Goal: Task Accomplishment & Management: Manage account settings

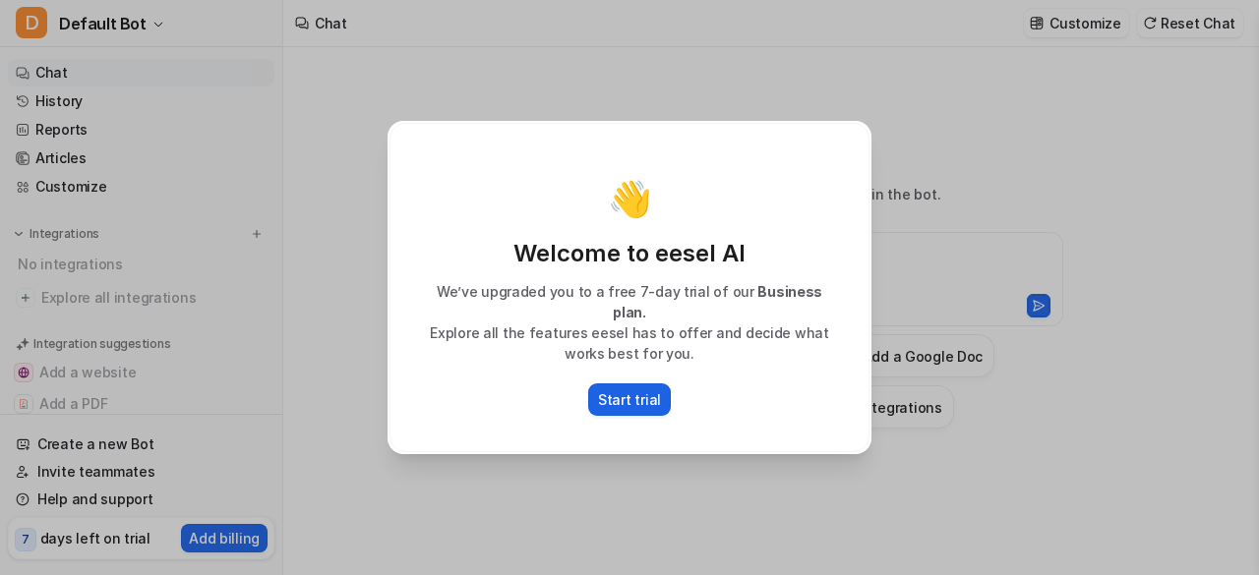
click at [633, 394] on p "Start trial" at bounding box center [629, 399] width 63 height 21
click at [642, 389] on p "Start trial" at bounding box center [629, 399] width 63 height 21
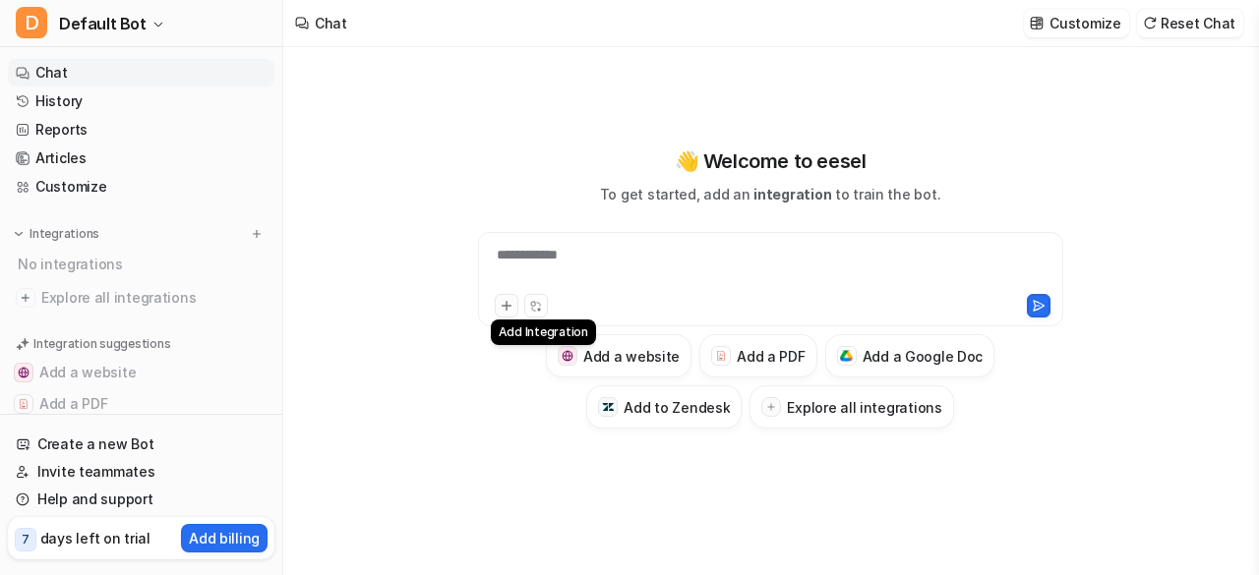
click at [507, 302] on icon at bounding box center [506, 306] width 14 height 14
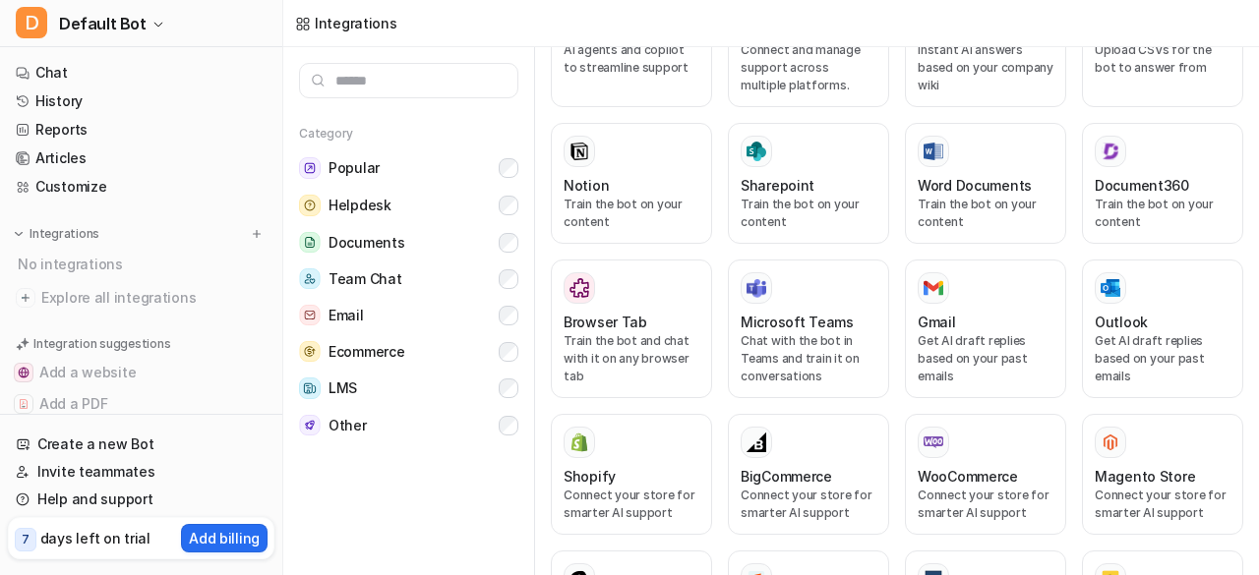
scroll to position [535, 0]
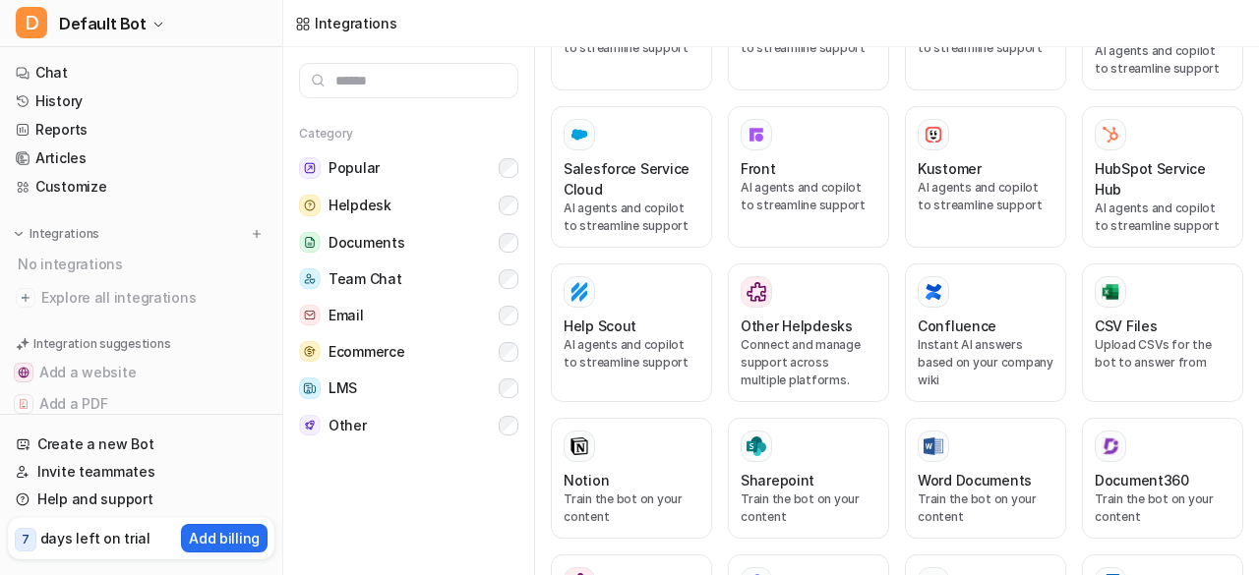
click at [301, 22] on icon at bounding box center [303, 23] width 13 height 13
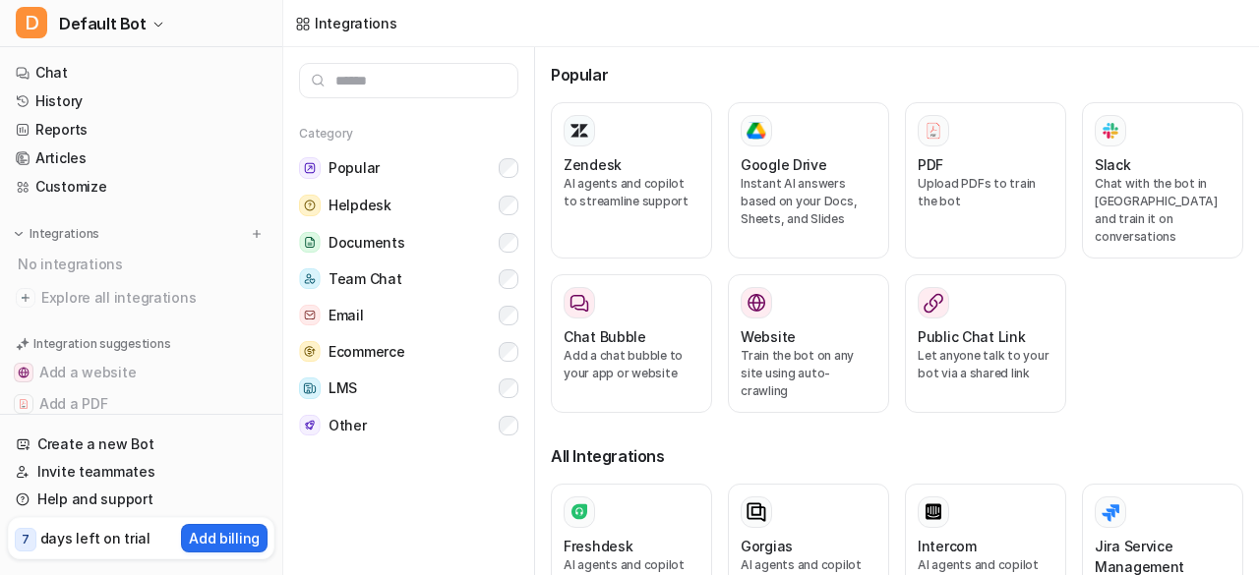
click at [350, 17] on div "Integrations" at bounding box center [356, 23] width 83 height 21
click at [306, 24] on icon at bounding box center [303, 24] width 16 height 16
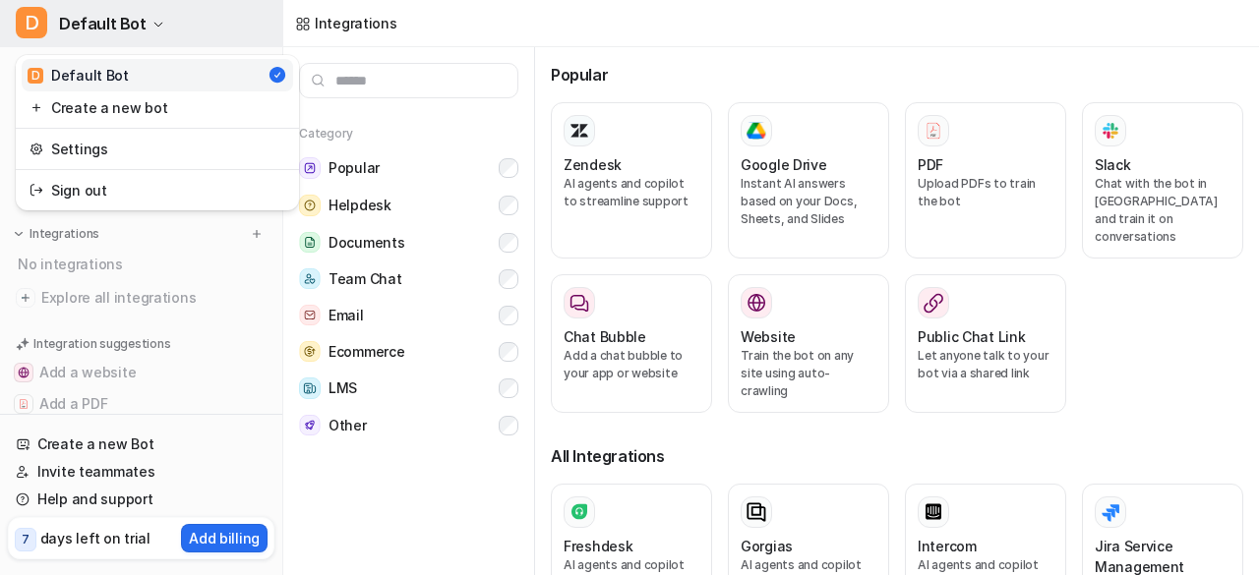
click at [154, 25] on icon "button" at bounding box center [158, 25] width 12 height 12
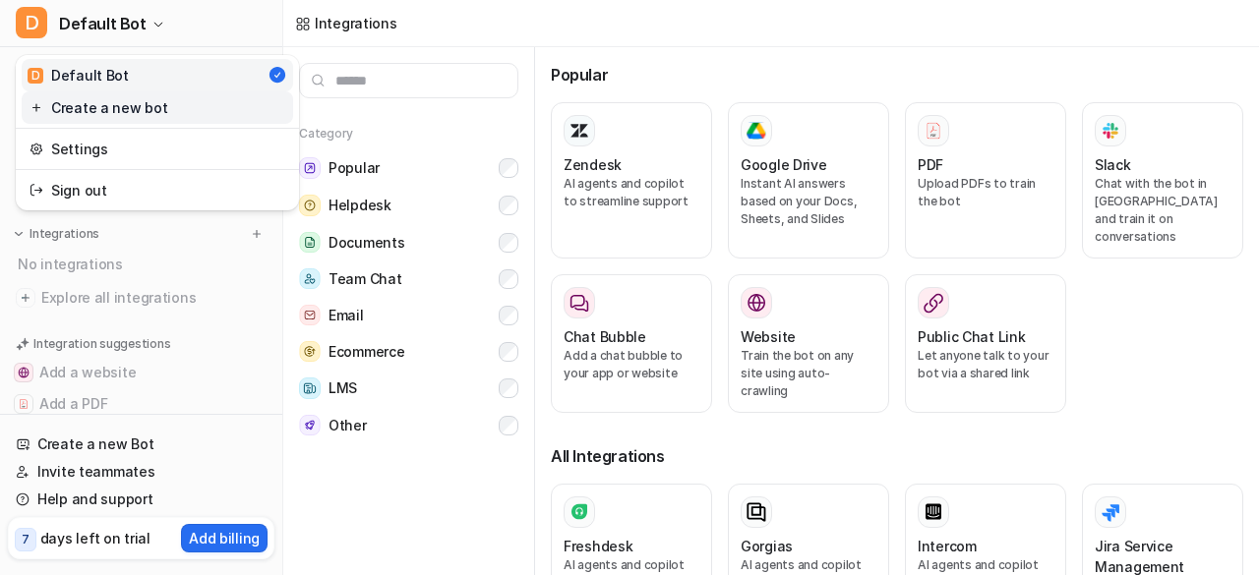
click at [127, 105] on link "Create a new bot" at bounding box center [157, 107] width 271 height 32
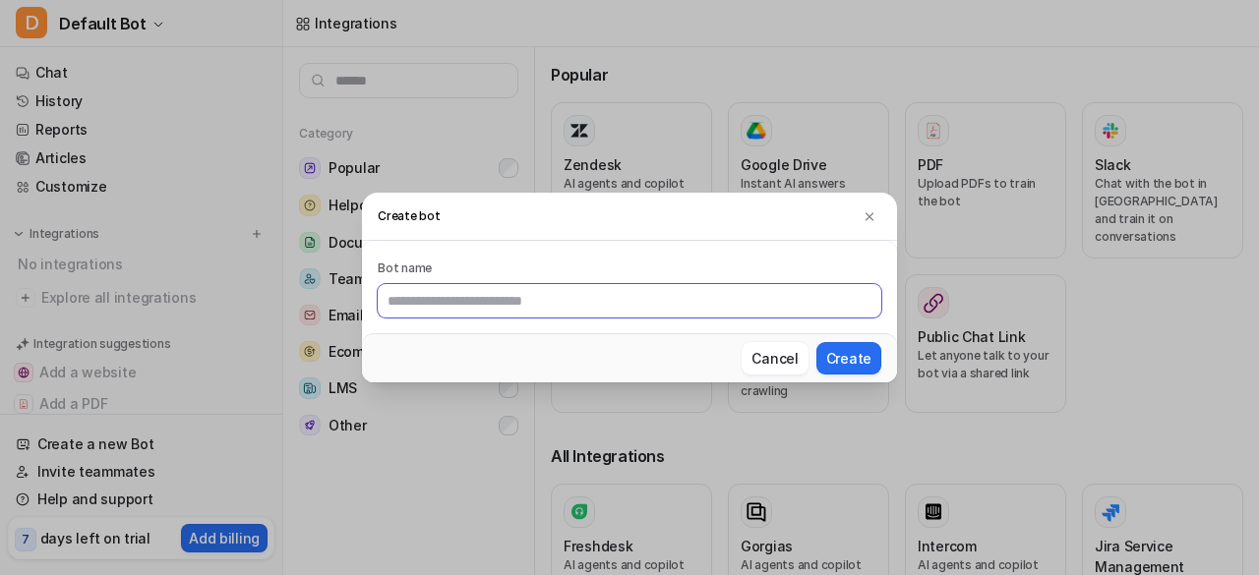
click at [488, 298] on input "text" at bounding box center [629, 300] width 503 height 33
type input "********"
click at [849, 356] on button "Create" at bounding box center [848, 358] width 65 height 32
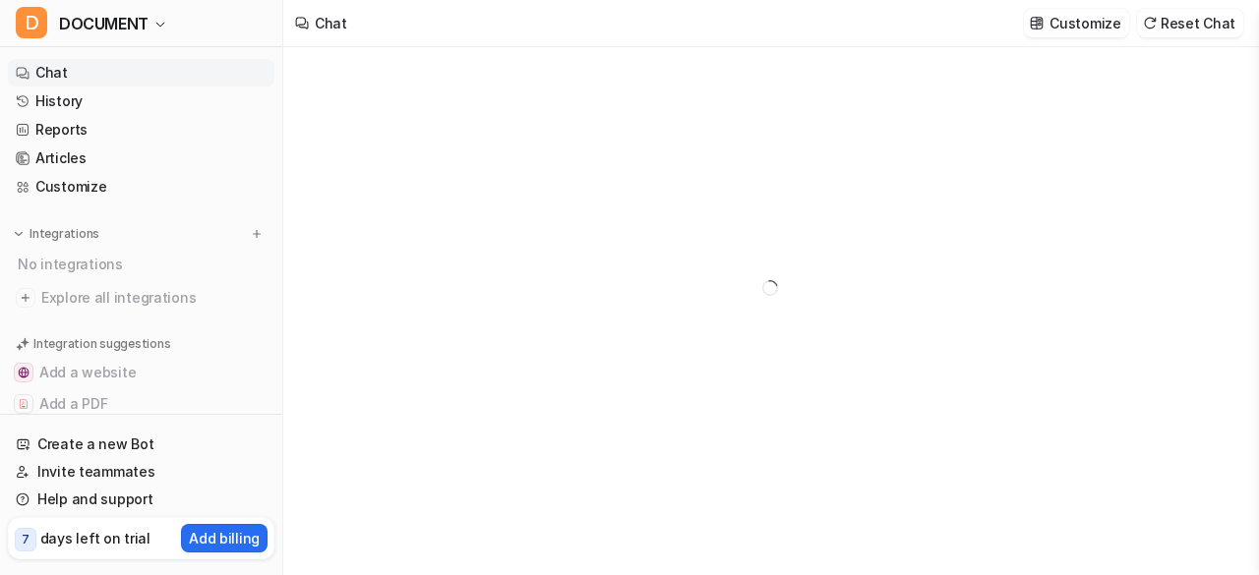
type textarea "**********"
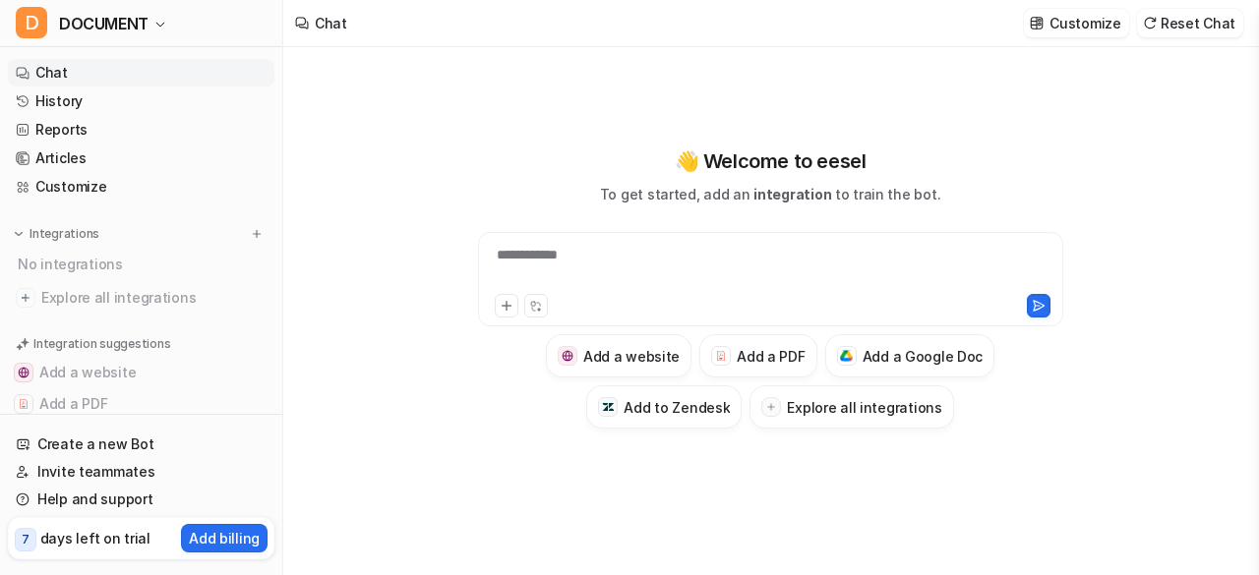
drag, startPoint x: 536, startPoint y: 145, endPoint x: 509, endPoint y: 171, distance: 37.5
click at [509, 171] on div "**********" at bounding box center [770, 287] width 724 height 282
click at [738, 353] on h3 "Add a PDF" at bounding box center [770, 356] width 68 height 21
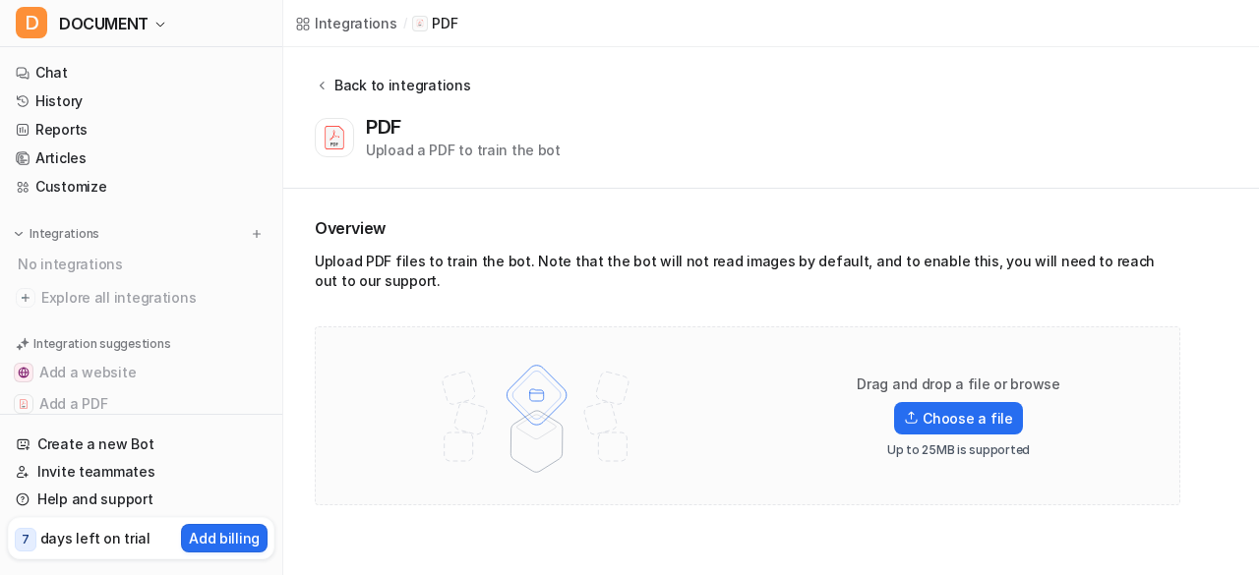
click at [322, 84] on icon at bounding box center [322, 86] width 5 height 8
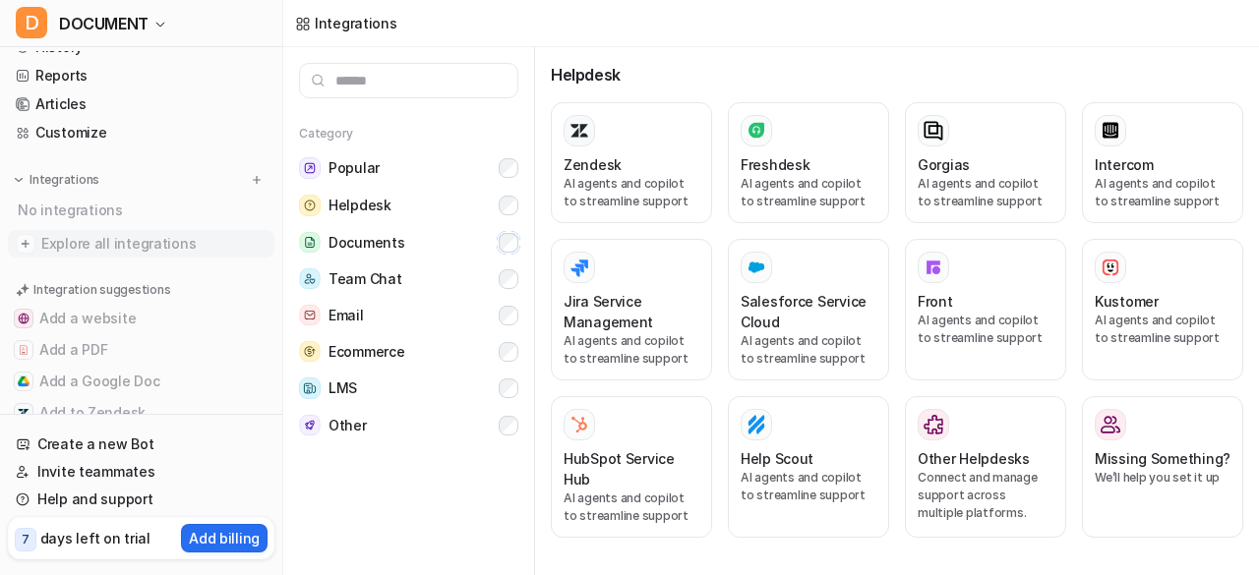
scroll to position [98, 0]
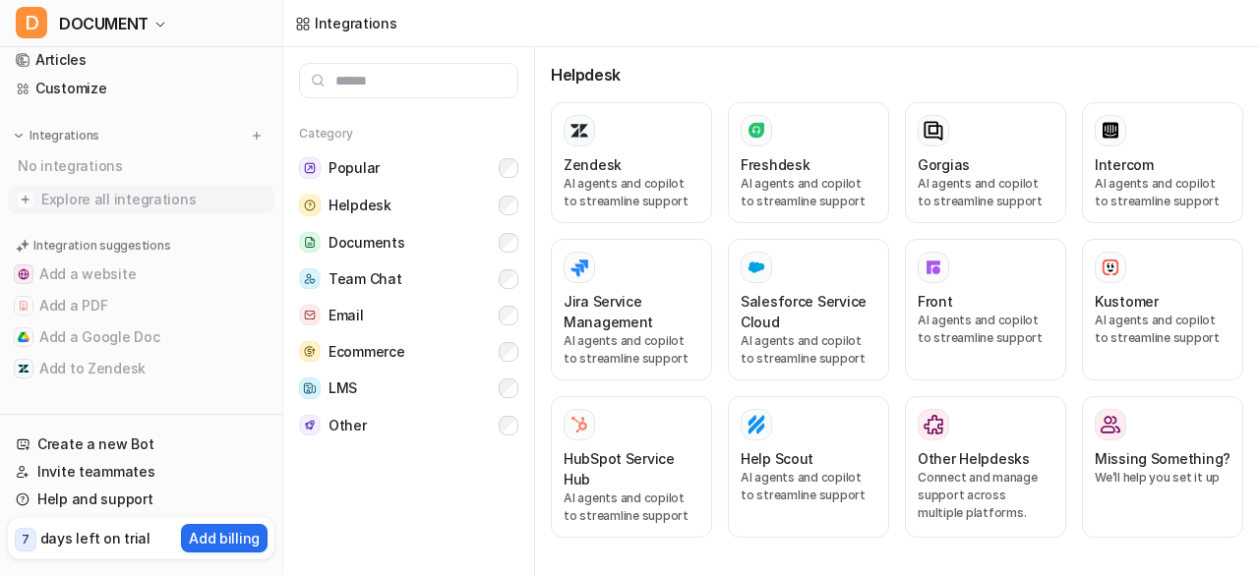
click at [27, 192] on img at bounding box center [26, 200] width 20 height 20
click at [50, 61] on link "Articles" at bounding box center [141, 60] width 266 height 28
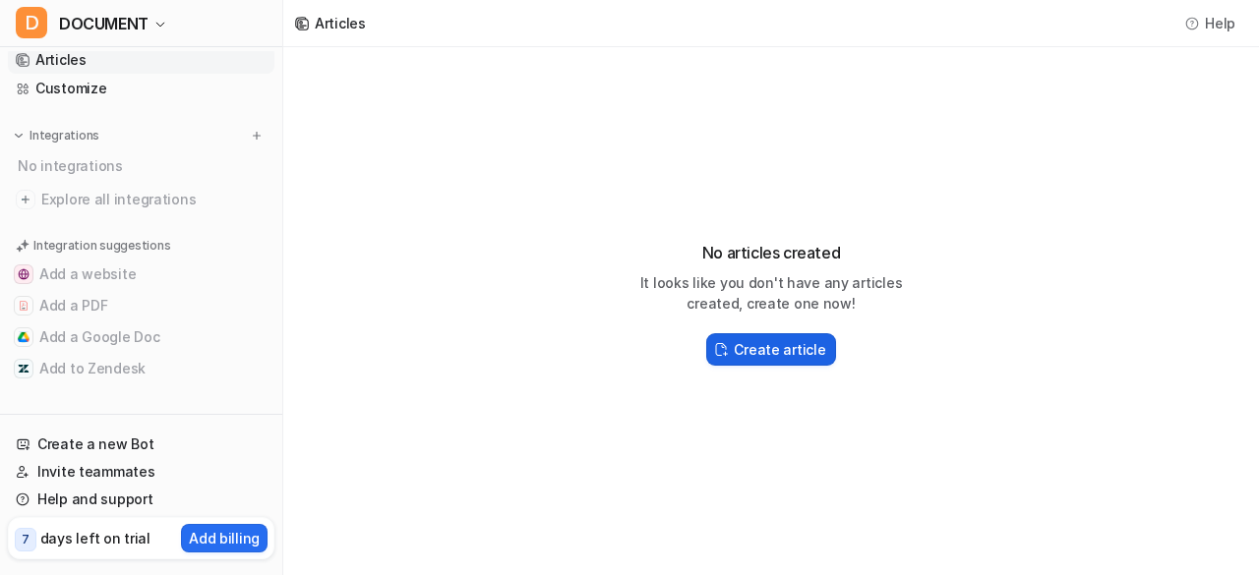
click at [728, 346] on img at bounding box center [721, 349] width 14 height 15
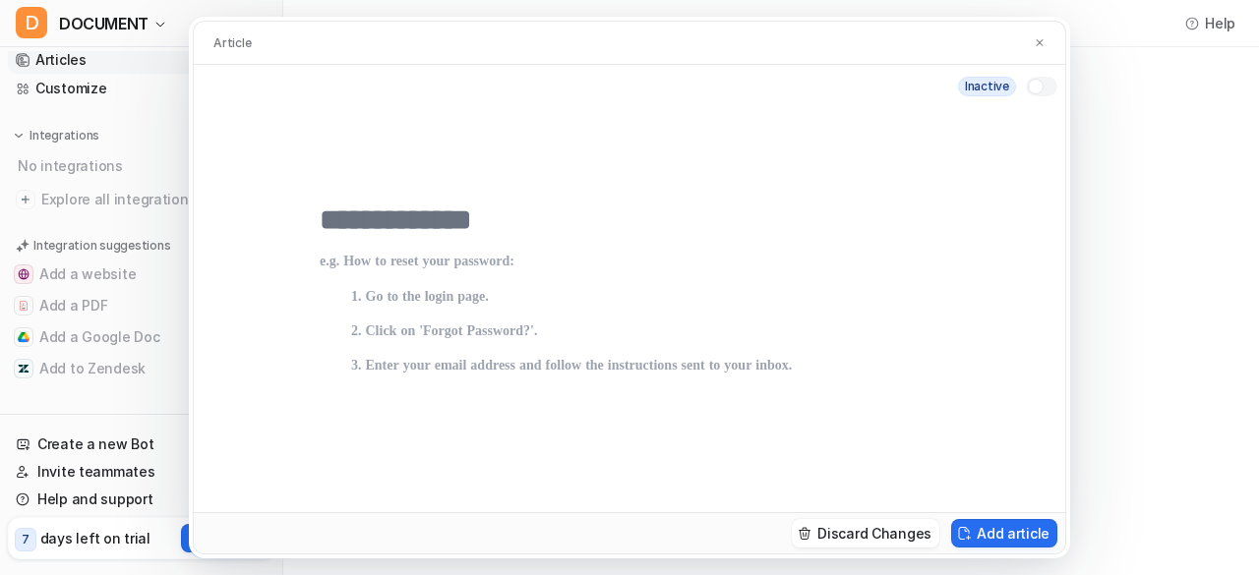
click at [366, 212] on input "text" at bounding box center [629, 220] width 619 height 35
type input "*"
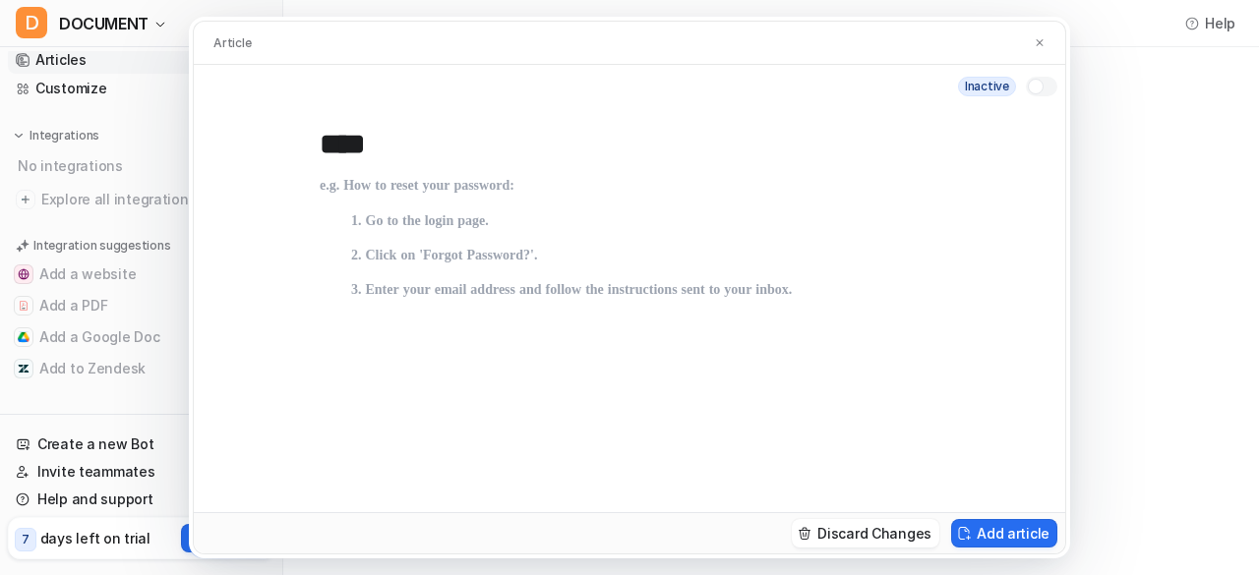
scroll to position [142, 0]
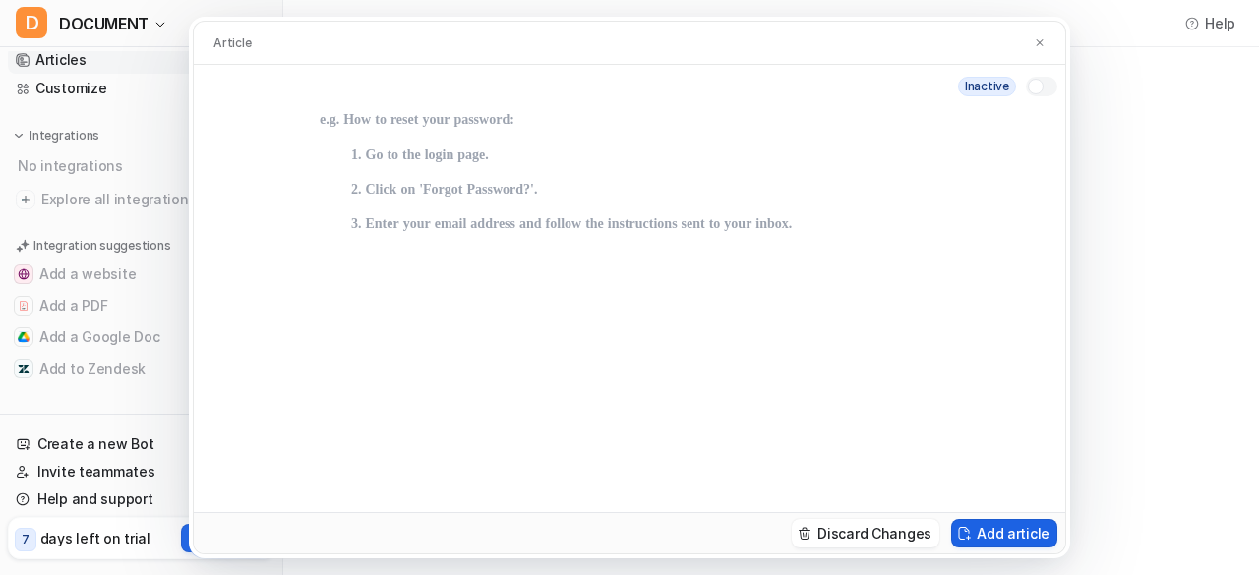
type input "****"
click at [989, 530] on button "Add article" at bounding box center [1004, 533] width 106 height 29
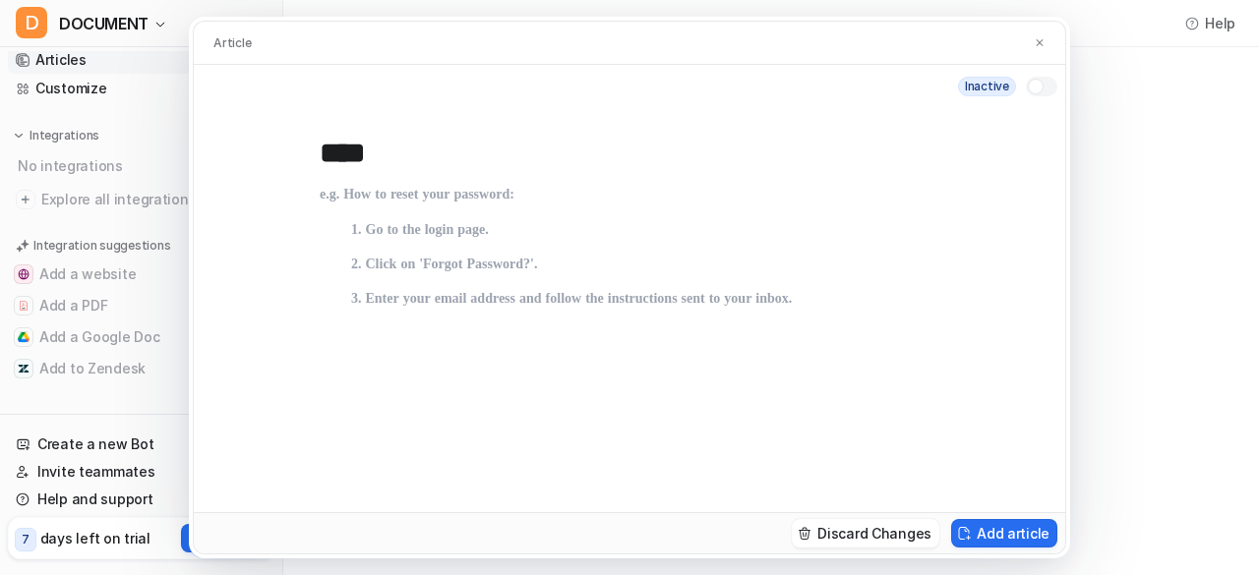
scroll to position [0, 0]
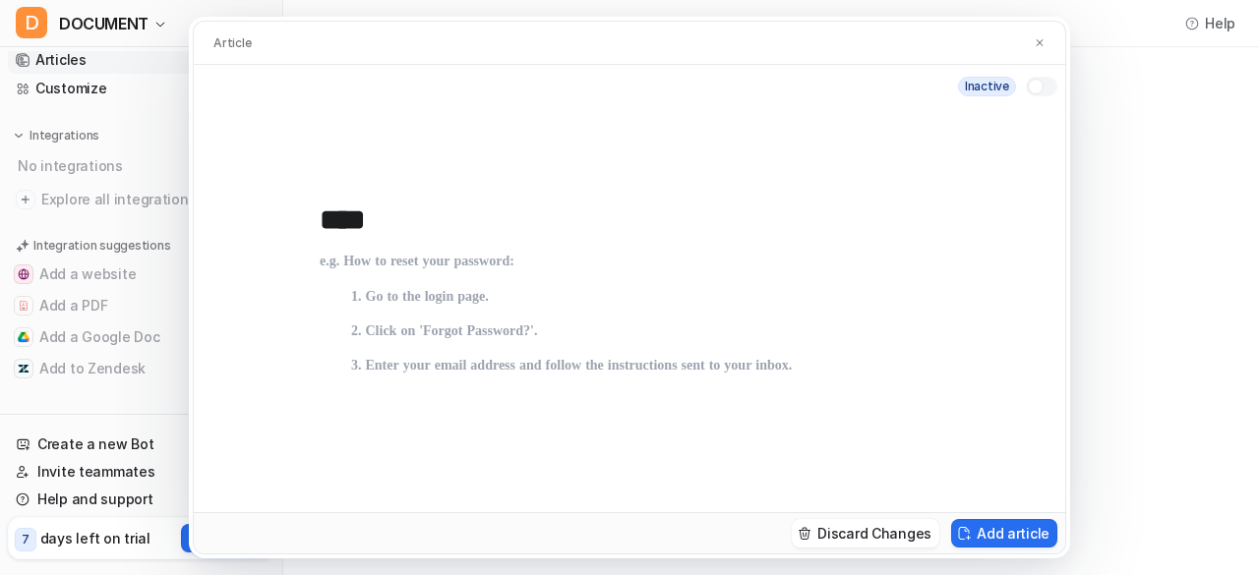
click at [387, 260] on p at bounding box center [629, 435] width 619 height 362
click at [382, 296] on p at bounding box center [629, 435] width 619 height 362
click at [347, 304] on p at bounding box center [629, 435] width 619 height 362
click at [450, 363] on p at bounding box center [629, 435] width 619 height 362
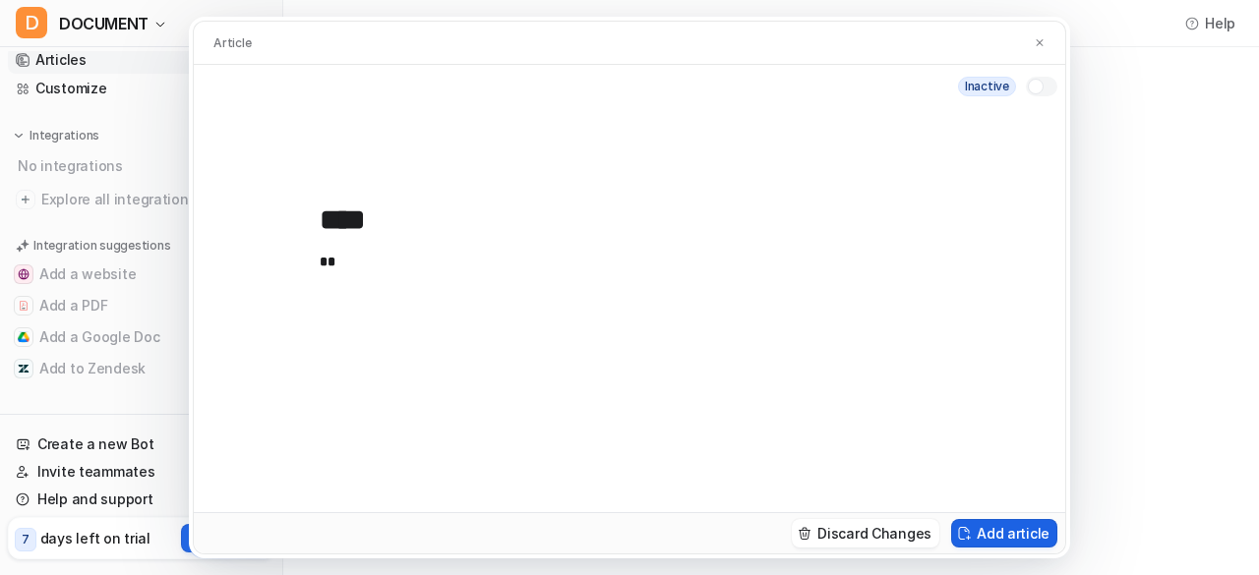
click at [996, 538] on button "Add article" at bounding box center [1004, 533] width 106 height 29
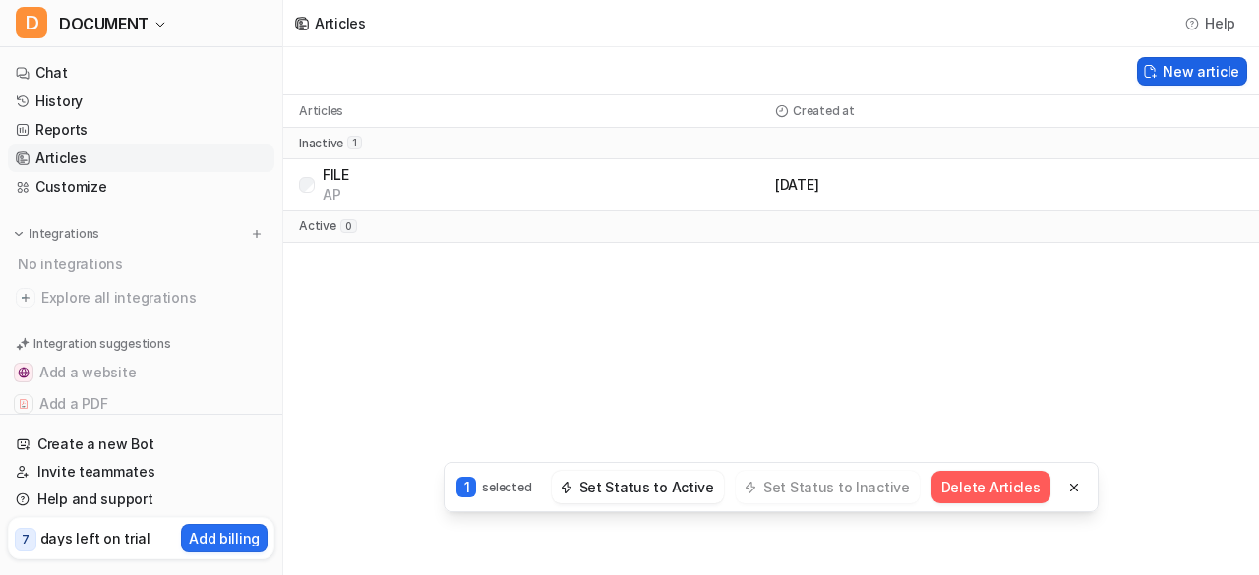
click at [1190, 68] on button "New article" at bounding box center [1192, 71] width 110 height 29
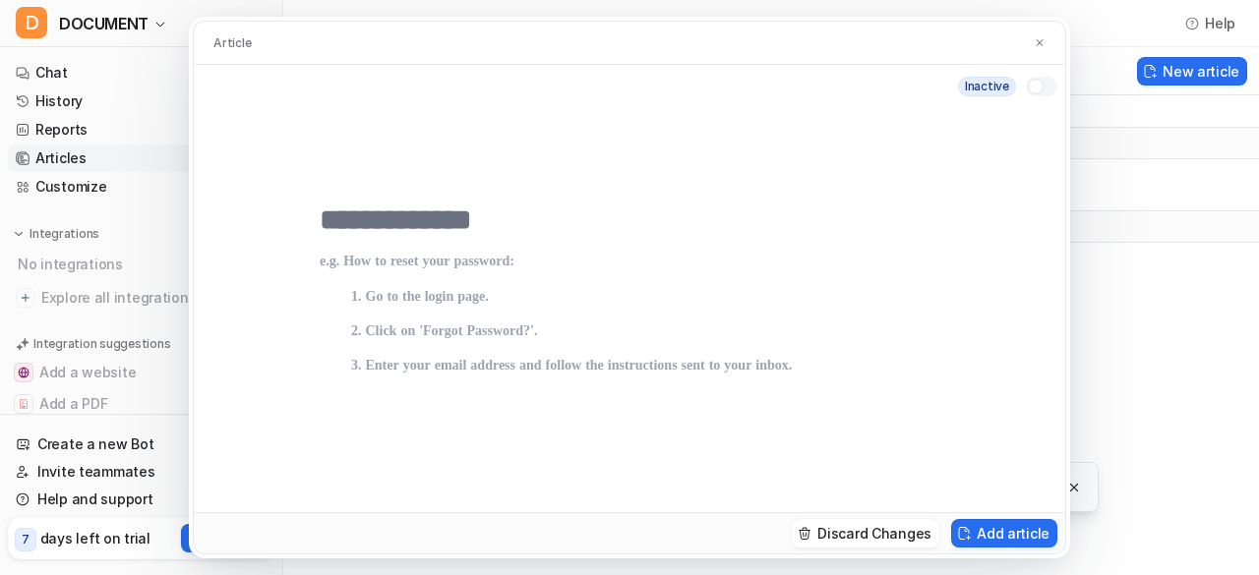
click at [1050, 88] on div at bounding box center [1040, 87] width 31 height 20
click at [1039, 82] on div at bounding box center [1040, 87] width 31 height 20
drag, startPoint x: 1036, startPoint y: 34, endPoint x: 1033, endPoint y: 44, distance: 10.3
click at [1036, 34] on button at bounding box center [1039, 42] width 20 height 21
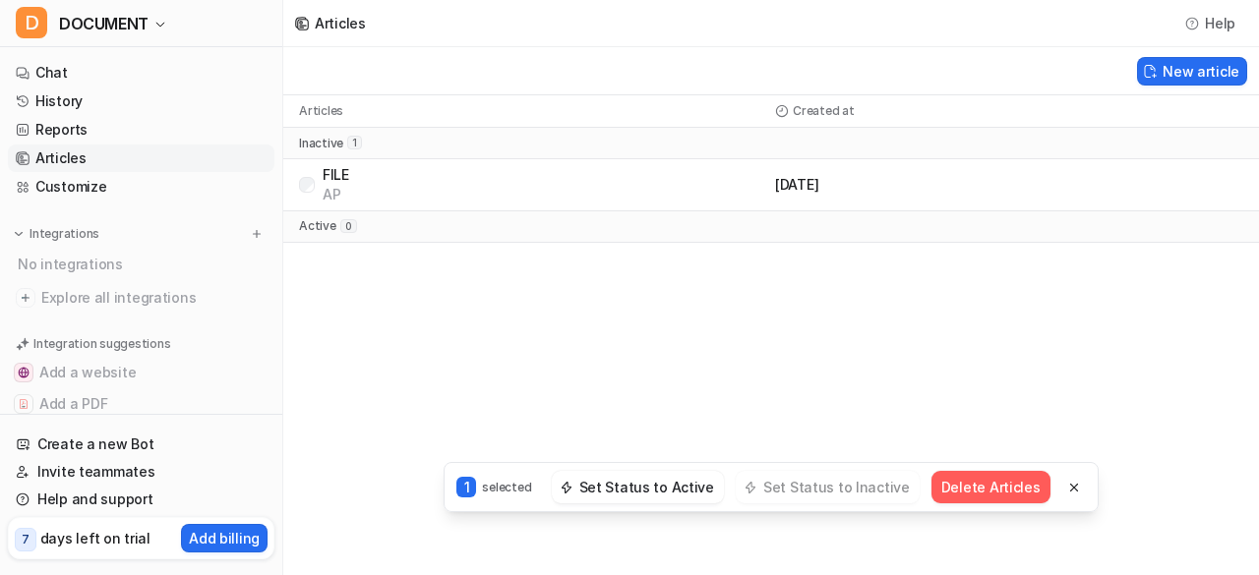
click at [673, 184] on div "FILE AP" at bounding box center [544, 184] width 444 height 39
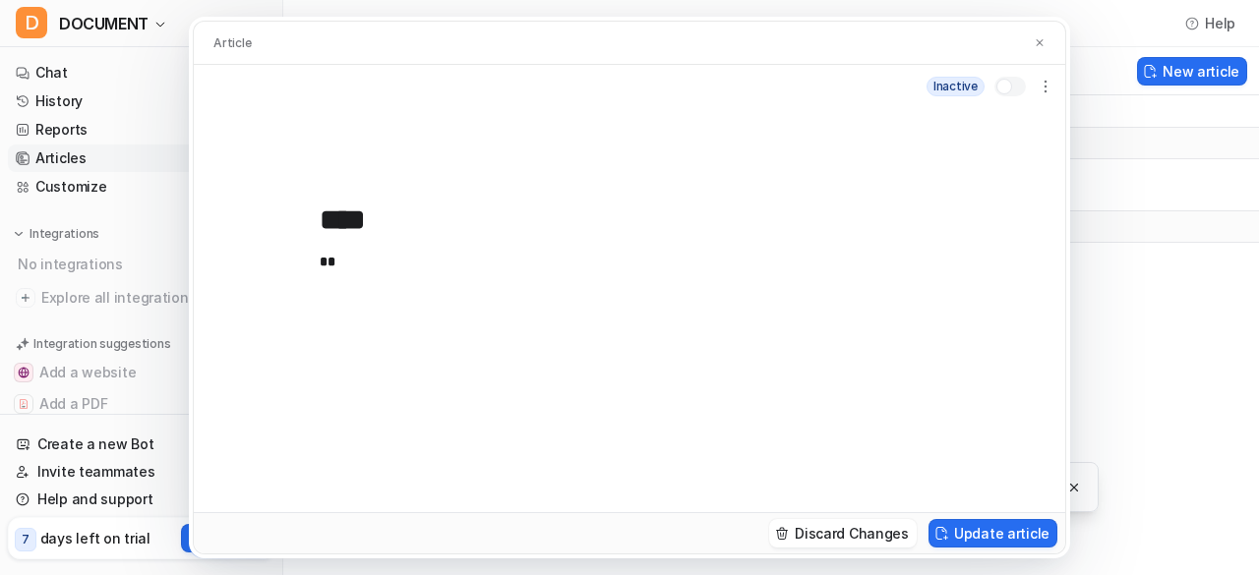
drag, startPoint x: 386, startPoint y: 220, endPoint x: 309, endPoint y: 192, distance: 82.7
click at [309, 192] on div "**** **" at bounding box center [629, 310] width 871 height 404
click at [348, 146] on div "**** **" at bounding box center [629, 310] width 871 height 404
drag, startPoint x: 322, startPoint y: 217, endPoint x: 302, endPoint y: 228, distance: 23.3
click at [302, 228] on div "**** **" at bounding box center [629, 310] width 871 height 404
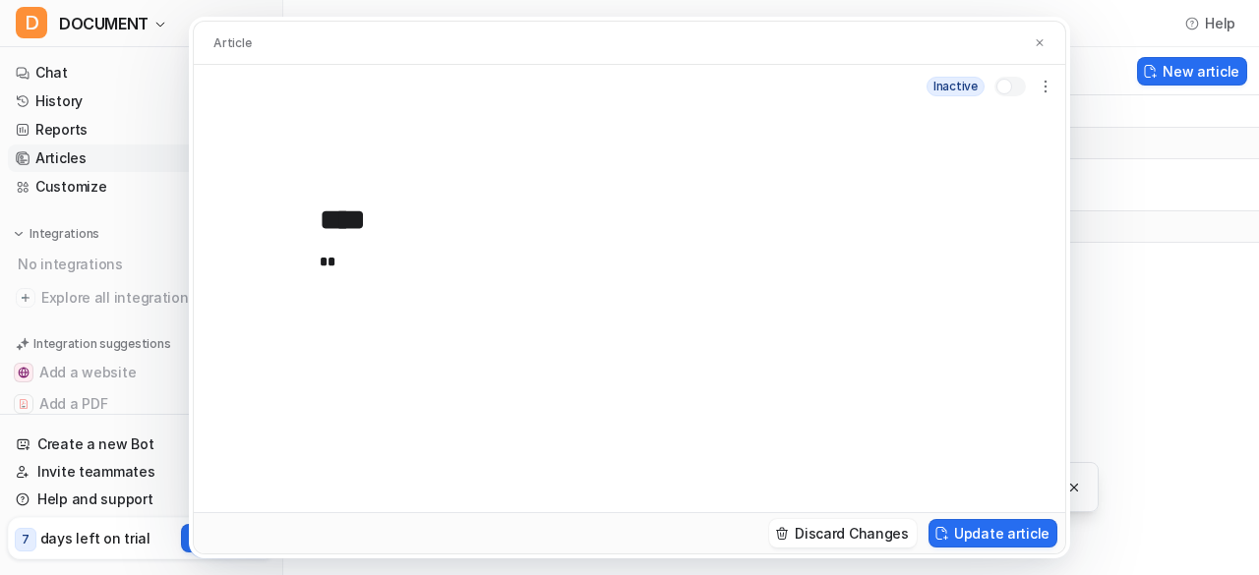
drag, startPoint x: 323, startPoint y: 213, endPoint x: 422, endPoint y: 230, distance: 99.7
click at [422, 230] on input "****" at bounding box center [629, 220] width 619 height 35
paste input "**********"
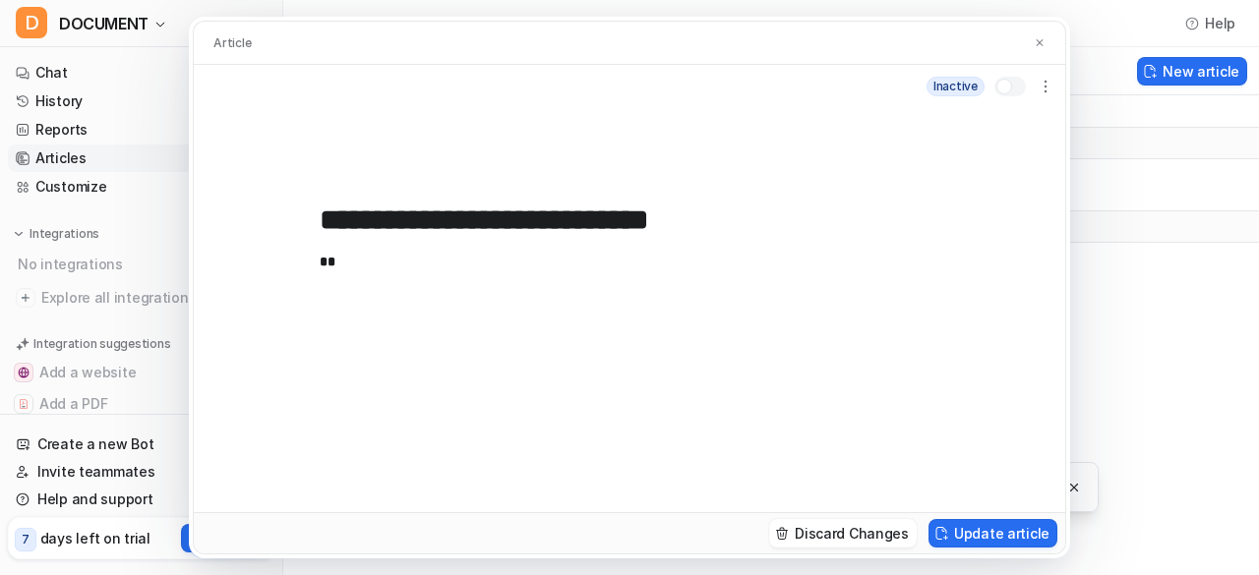
type input "**********"
click at [360, 269] on p "**" at bounding box center [622, 435] width 605 height 362
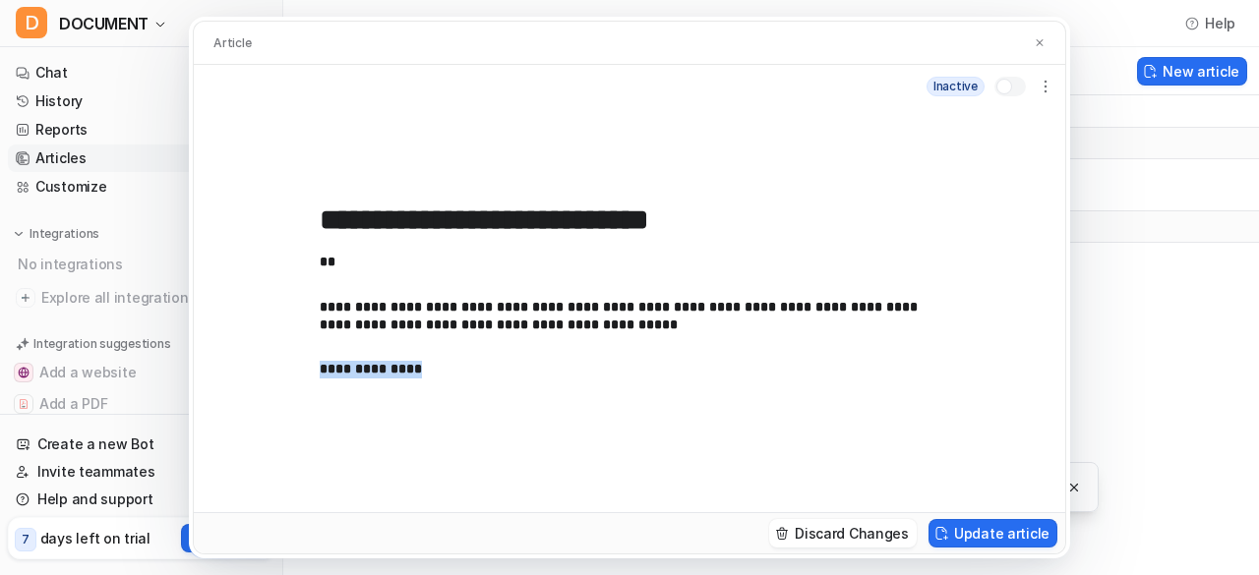
drag, startPoint x: 440, startPoint y: 363, endPoint x: 322, endPoint y: 367, distance: 118.1
click at [322, 367] on p "**********" at bounding box center [622, 370] width 605 height 18
drag, startPoint x: 368, startPoint y: 367, endPoint x: 348, endPoint y: 373, distance: 20.5
click at [348, 373] on p "**********" at bounding box center [622, 370] width 605 height 18
click at [1043, 83] on icon "button" at bounding box center [1045, 87] width 20 height 20
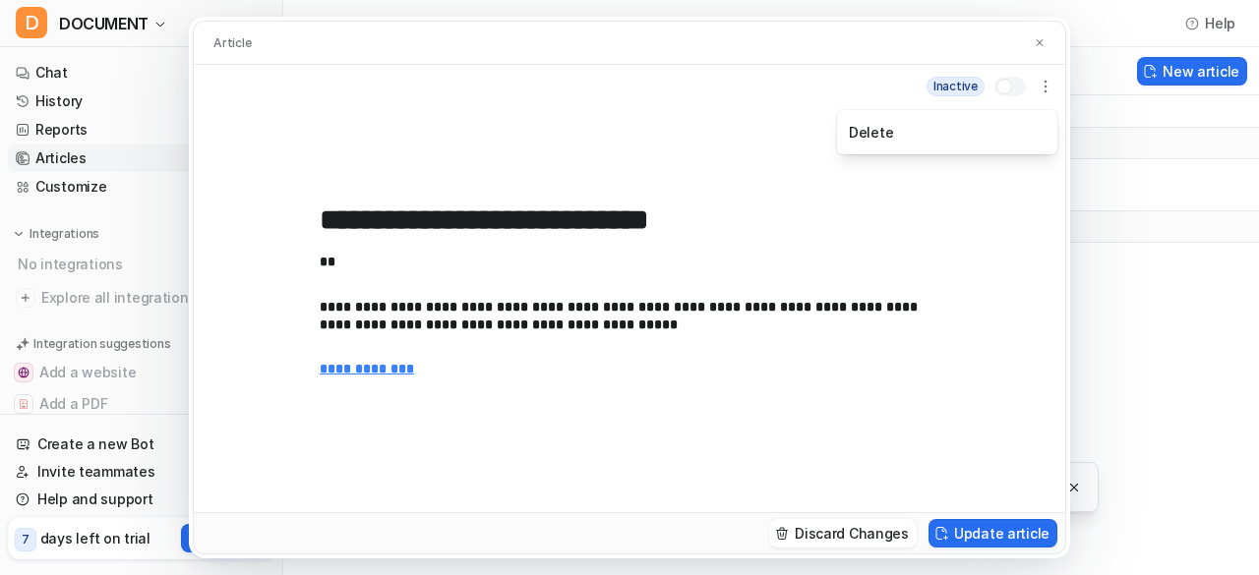
click at [1013, 86] on div at bounding box center [1009, 87] width 31 height 20
click at [1045, 86] on icon "button" at bounding box center [1045, 87] width 20 height 20
click at [1048, 83] on icon "button" at bounding box center [1045, 87] width 20 height 20
click at [981, 533] on button "Update article" at bounding box center [992, 533] width 129 height 29
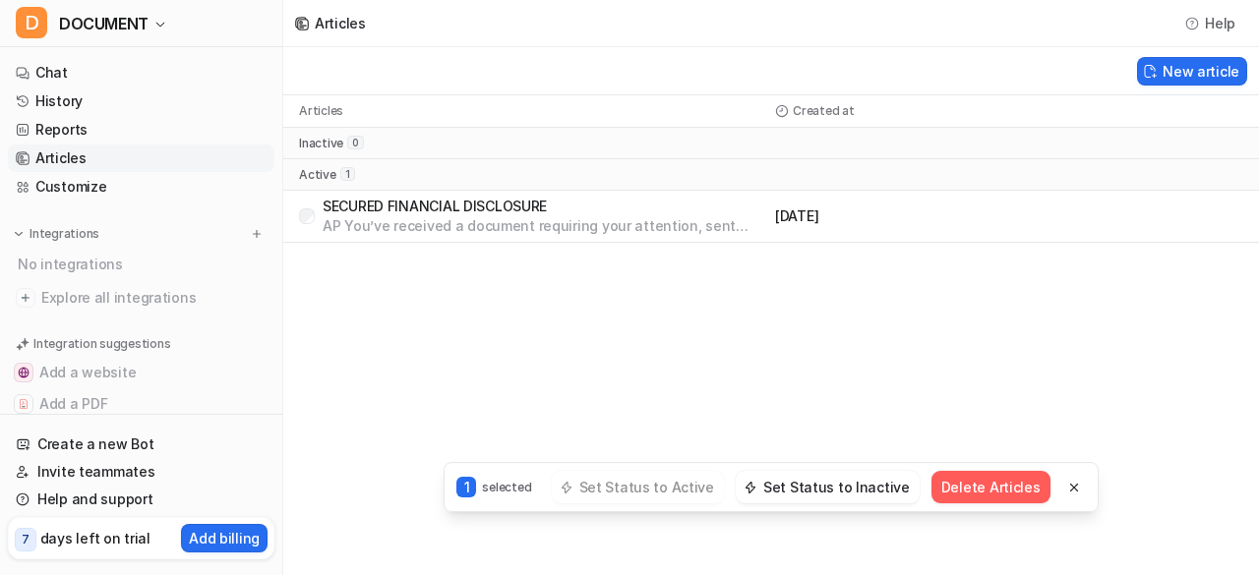
drag, startPoint x: 615, startPoint y: 209, endPoint x: 542, endPoint y: 210, distance: 72.8
click at [542, 210] on p "SECURED FINANCIAL DISCLOSURE" at bounding box center [544, 207] width 444 height 20
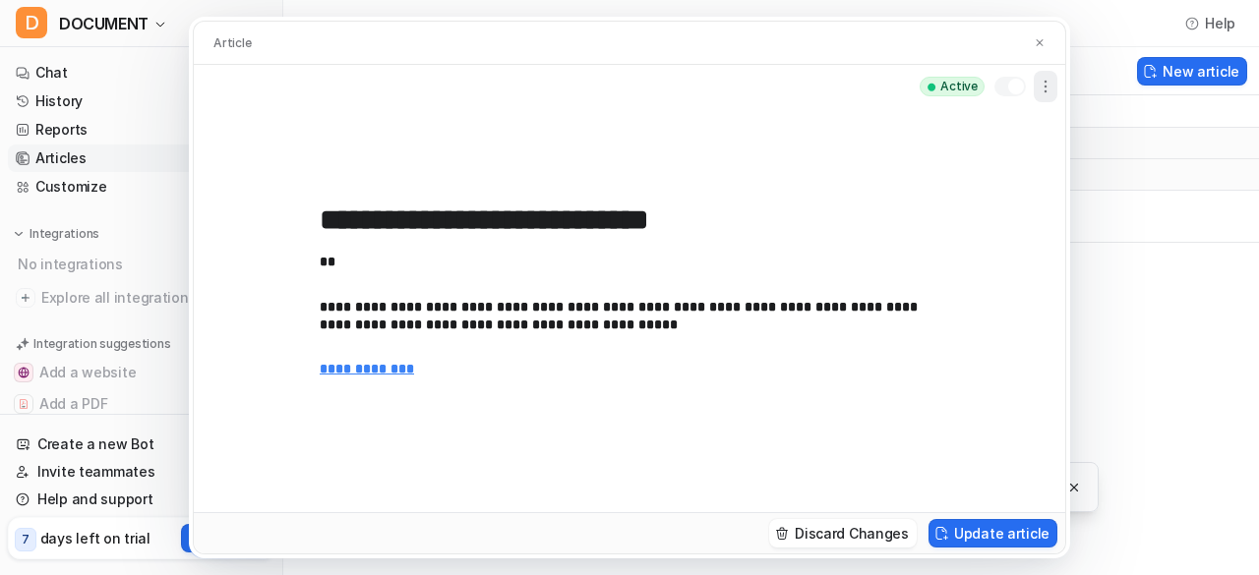
click at [1048, 91] on icon "button" at bounding box center [1045, 87] width 20 height 20
click at [1047, 88] on icon "button" at bounding box center [1045, 87] width 20 height 20
click at [991, 531] on button "Update article" at bounding box center [992, 533] width 129 height 29
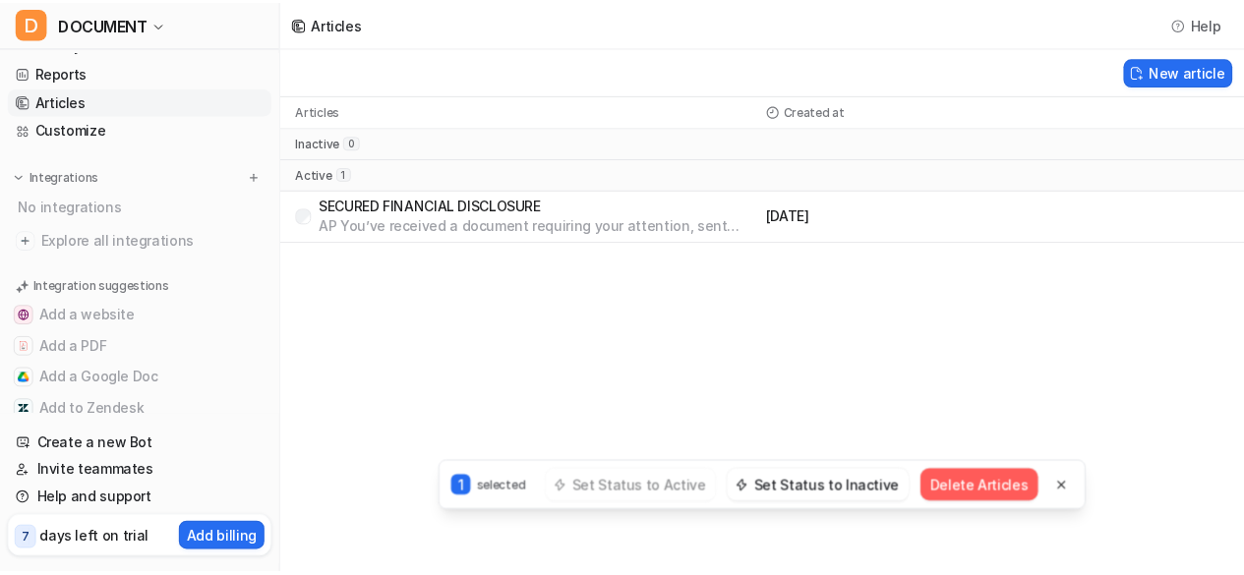
scroll to position [98, 0]
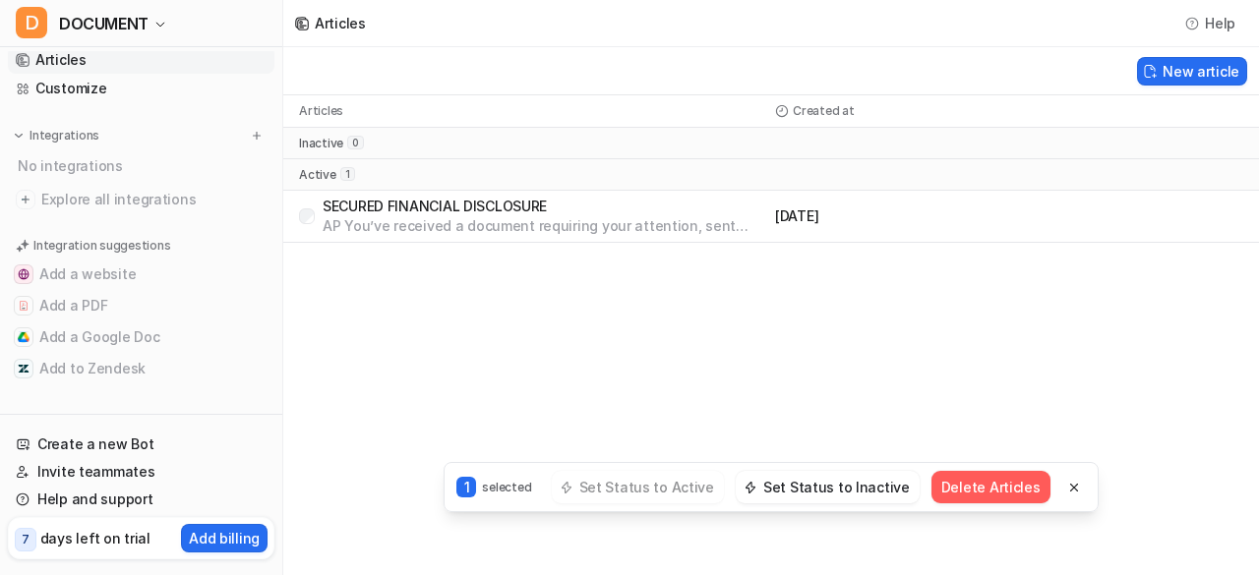
click at [300, 23] on icon at bounding box center [301, 22] width 2 height 2
click at [302, 22] on icon at bounding box center [301, 22] width 2 height 2
click at [476, 486] on p "1" at bounding box center [466, 487] width 20 height 21
drag, startPoint x: 612, startPoint y: 219, endPoint x: 541, endPoint y: 219, distance: 70.8
drag, startPoint x: 541, startPoint y: 219, endPoint x: 488, endPoint y: 220, distance: 53.1
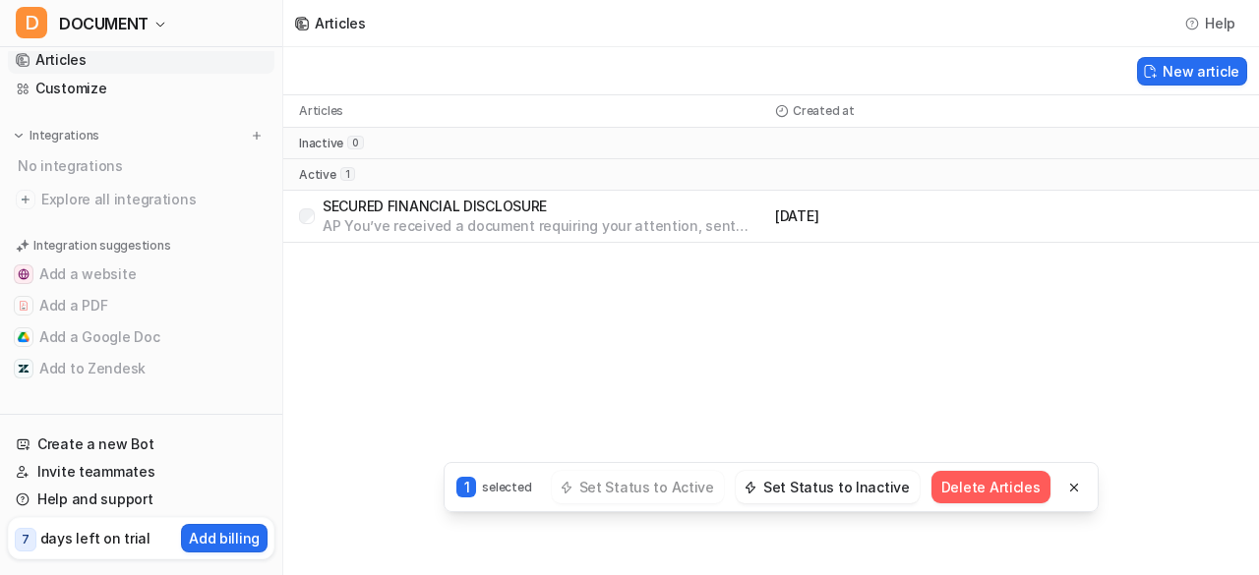
drag, startPoint x: 488, startPoint y: 220, endPoint x: 848, endPoint y: 261, distance: 362.1
click at [848, 261] on div "Articles Help New article Articles Created at inactive 0 active 1 SECURED FINAN…" at bounding box center [629, 287] width 1259 height 575
click at [984, 223] on p "[DATE]" at bounding box center [890, 216] width 230 height 20
click at [665, 214] on p "SECURED FINANCIAL DISCLOSURE" at bounding box center [544, 207] width 444 height 20
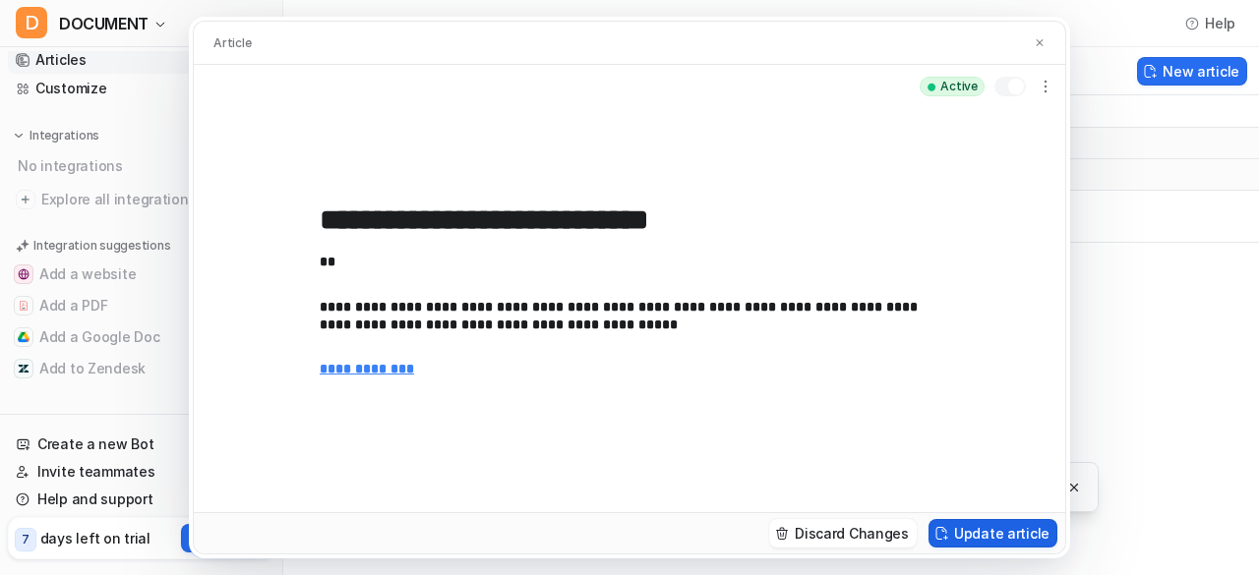
click at [947, 534] on img at bounding box center [941, 533] width 14 height 15
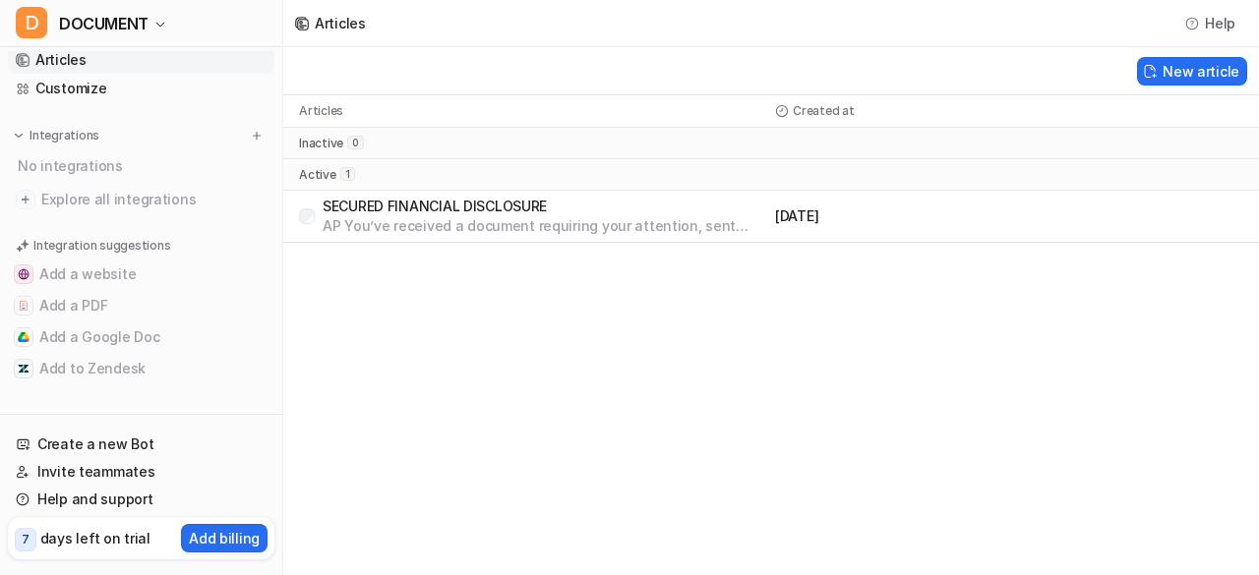
drag, startPoint x: 541, startPoint y: 202, endPoint x: 489, endPoint y: 249, distance: 70.3
click at [489, 249] on div "Articles Help New article Articles Created at inactive 0 active 1 SECURED FINAN…" at bounding box center [629, 287] width 1259 height 575
click at [130, 198] on span "Explore all integrations" at bounding box center [153, 199] width 225 height 31
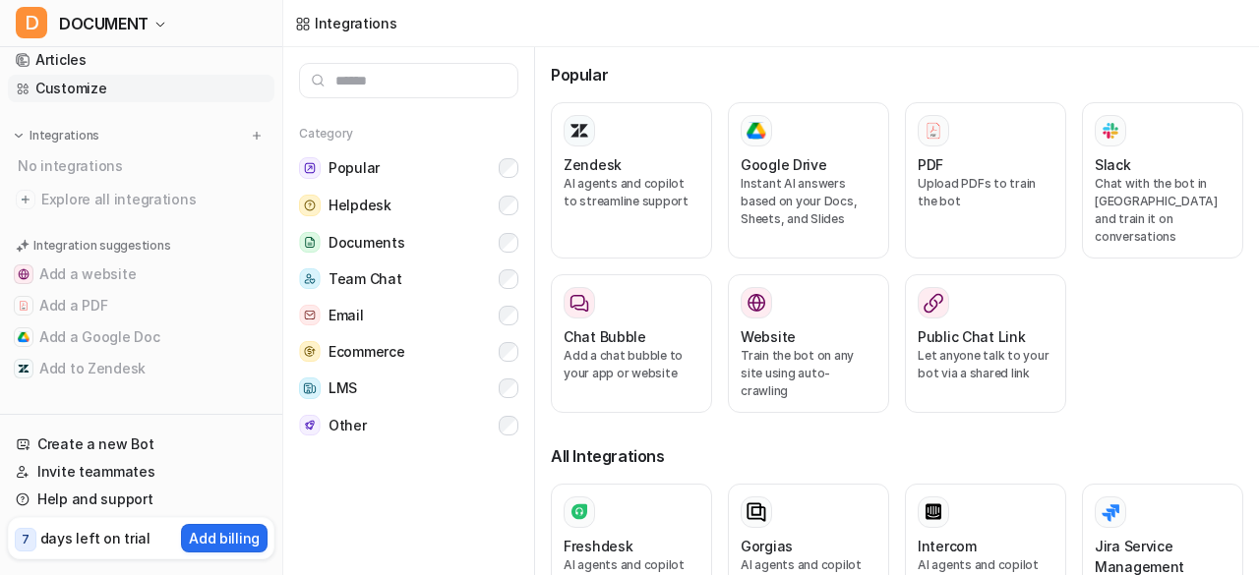
click at [24, 89] on icon at bounding box center [26, 91] width 5 height 5
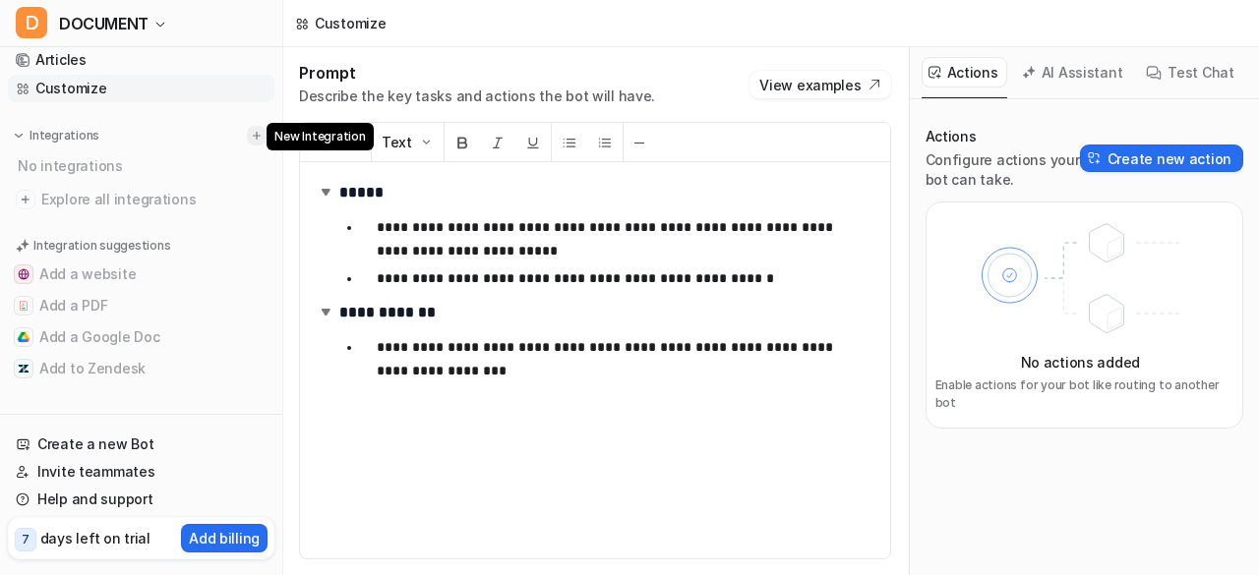
click at [250, 133] on img at bounding box center [257, 136] width 14 height 14
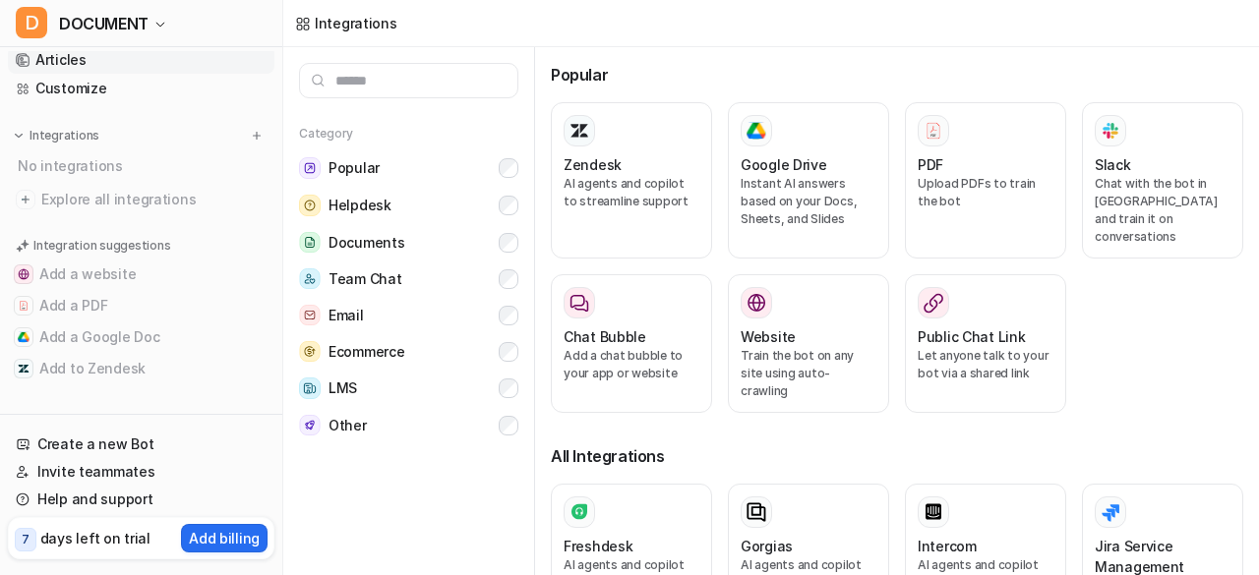
click at [69, 54] on link "Articles" at bounding box center [141, 60] width 266 height 28
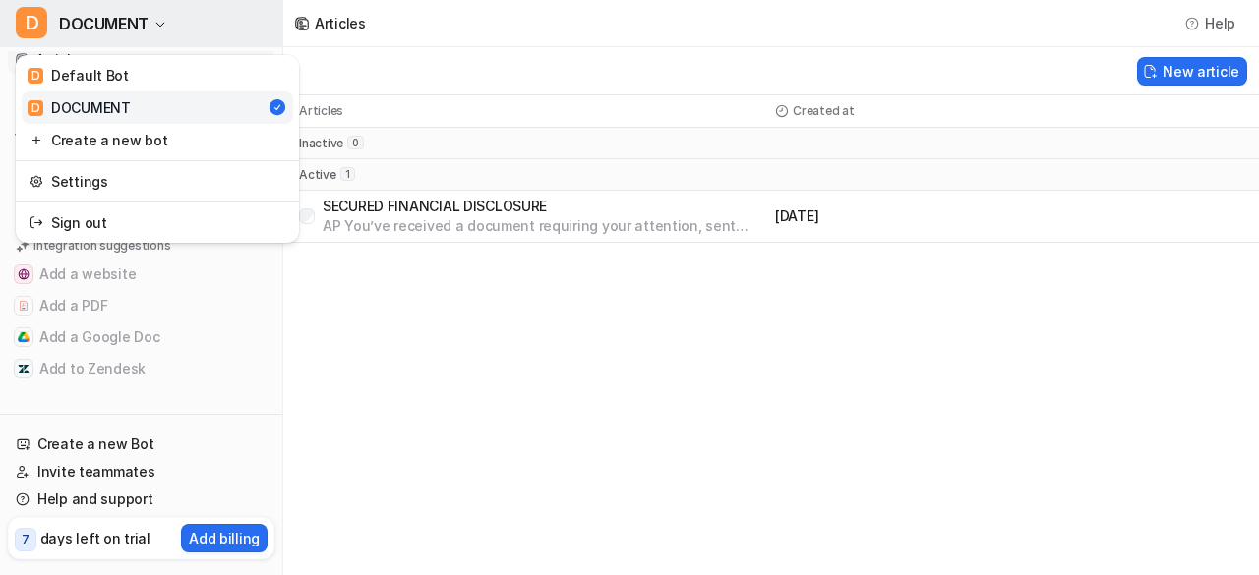
click at [158, 21] on icon "button" at bounding box center [160, 25] width 12 height 12
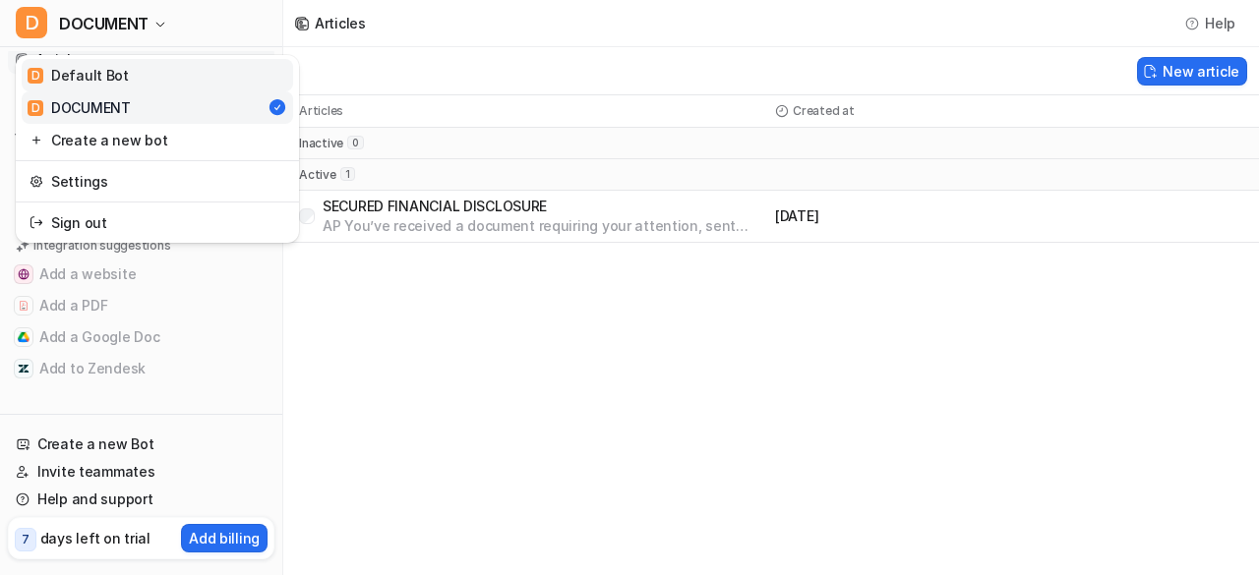
click at [132, 74] on link "D Default Bot" at bounding box center [157, 75] width 271 height 32
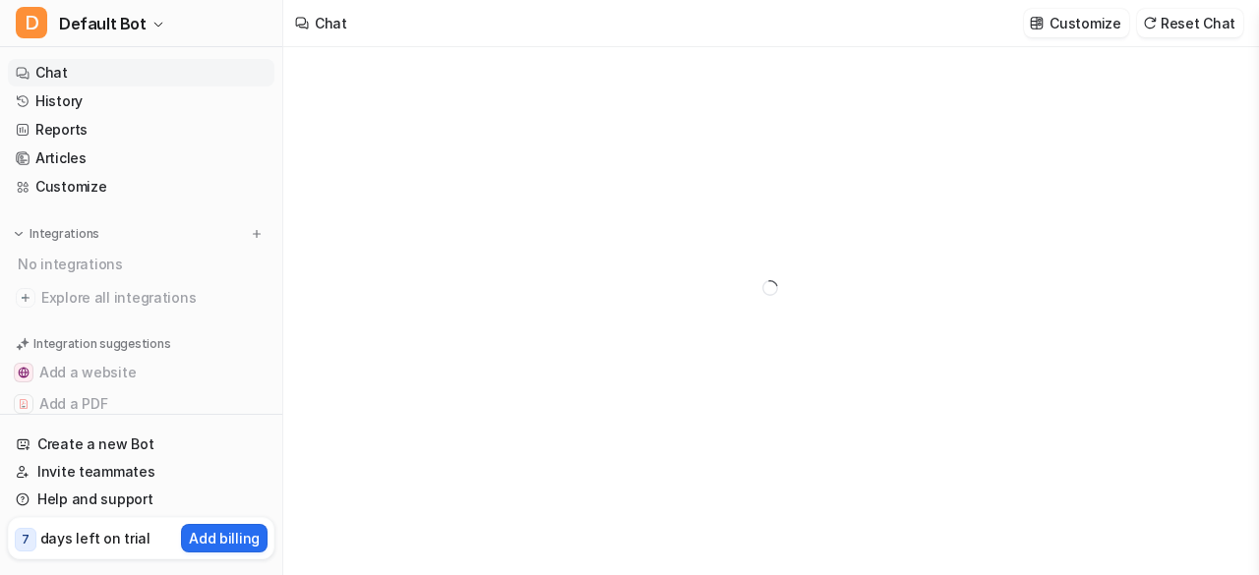
type textarea "**********"
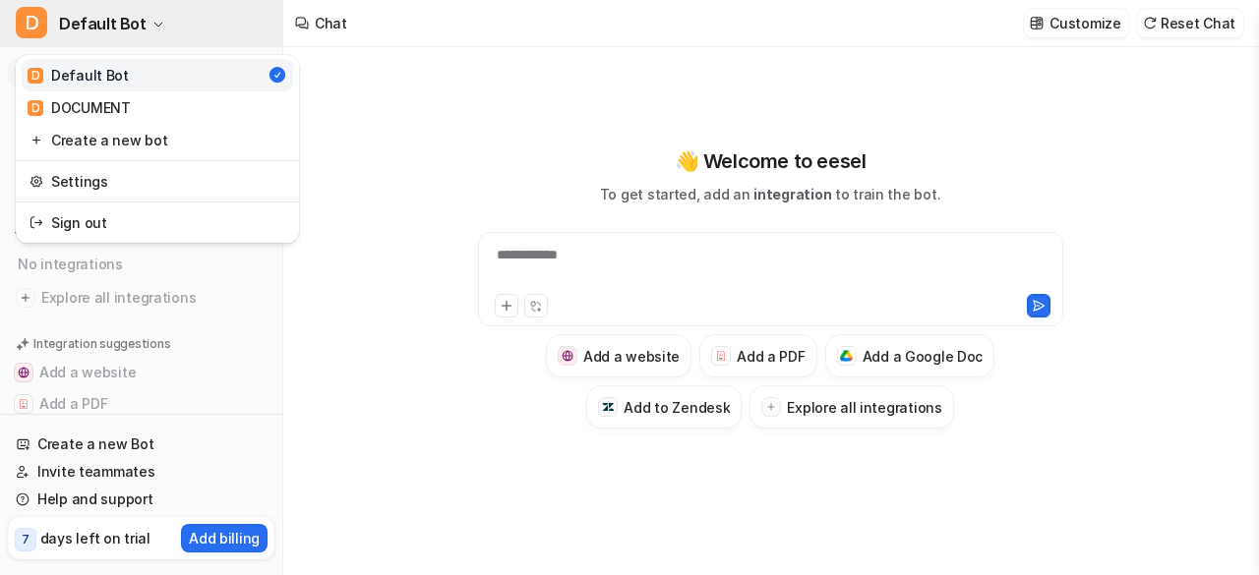
click at [154, 24] on icon "button" at bounding box center [158, 25] width 8 height 4
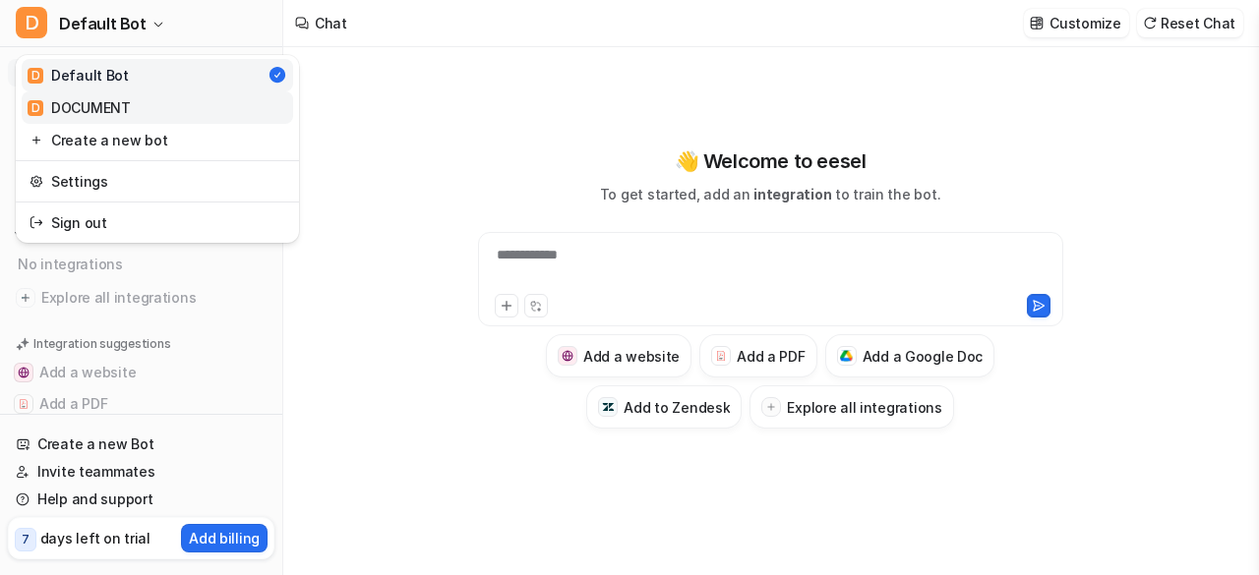
click at [129, 112] on div "D DOCUMENT" at bounding box center [79, 107] width 103 height 21
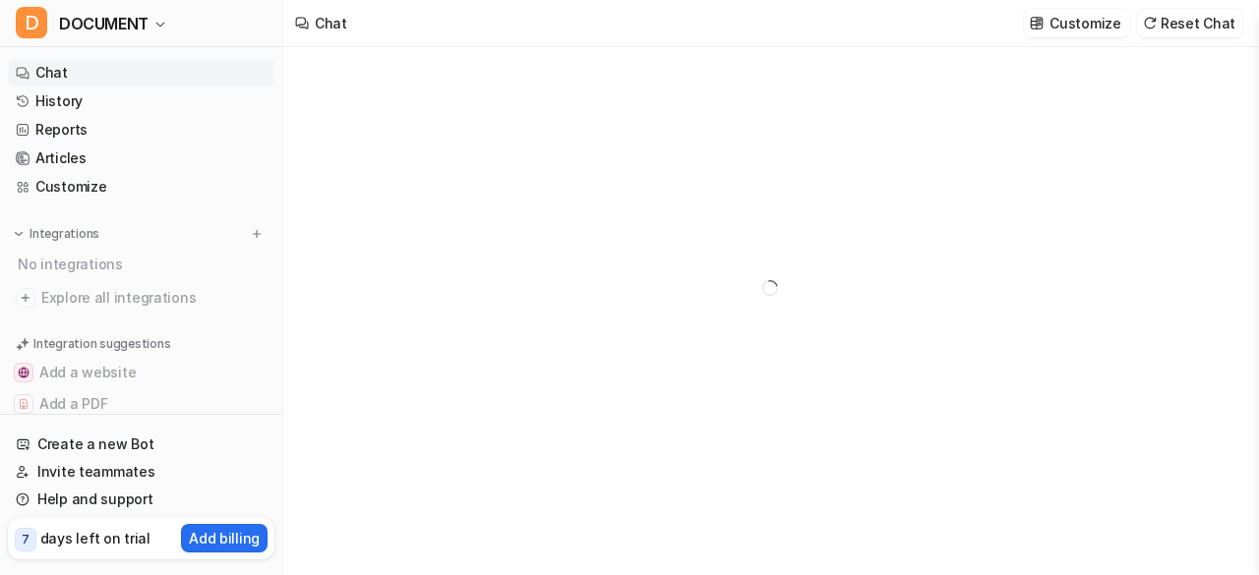
type textarea "**********"
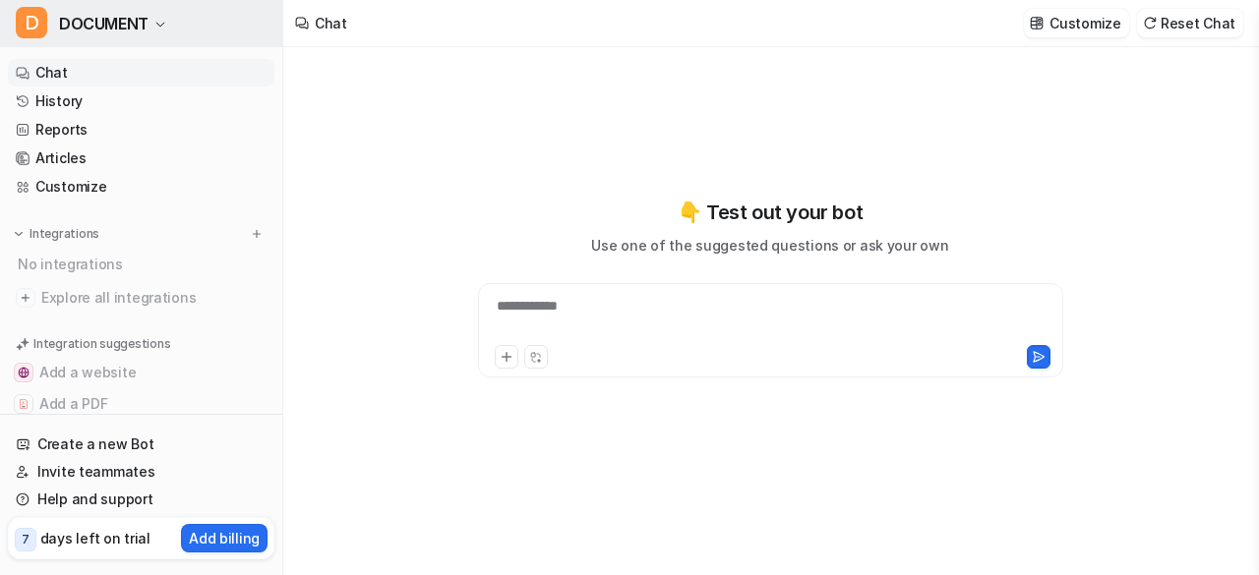
click at [156, 20] on icon "button" at bounding box center [160, 25] width 12 height 12
click at [154, 20] on icon "button" at bounding box center [160, 25] width 12 height 12
click at [104, 21] on span "DOCUMENT" at bounding box center [103, 24] width 89 height 28
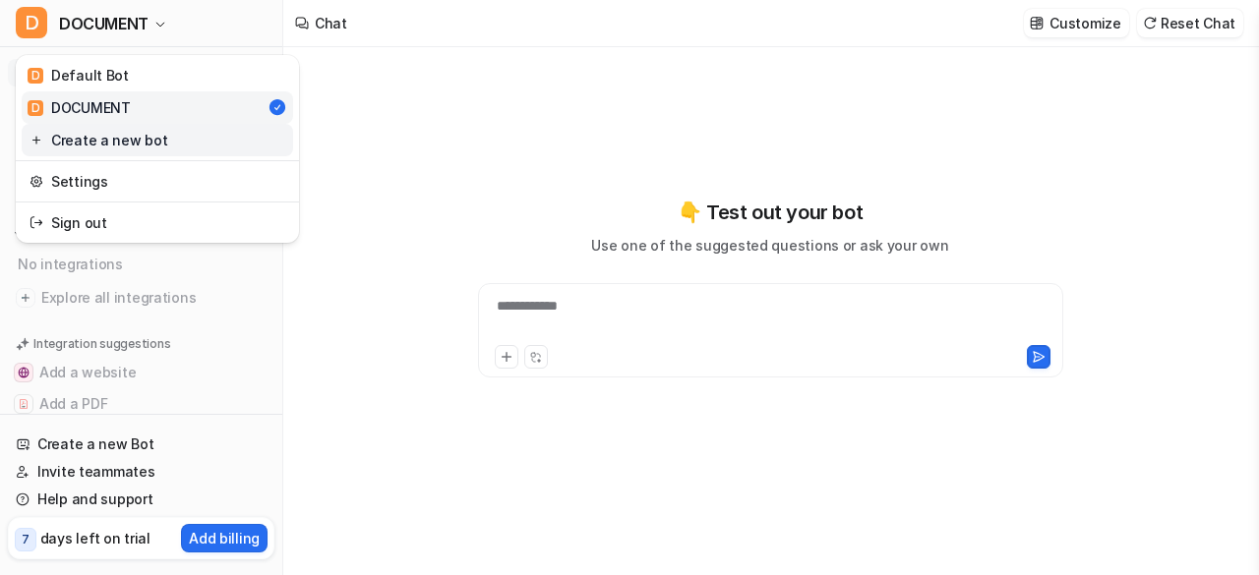
click at [132, 143] on link "Create a new bot" at bounding box center [157, 140] width 271 height 32
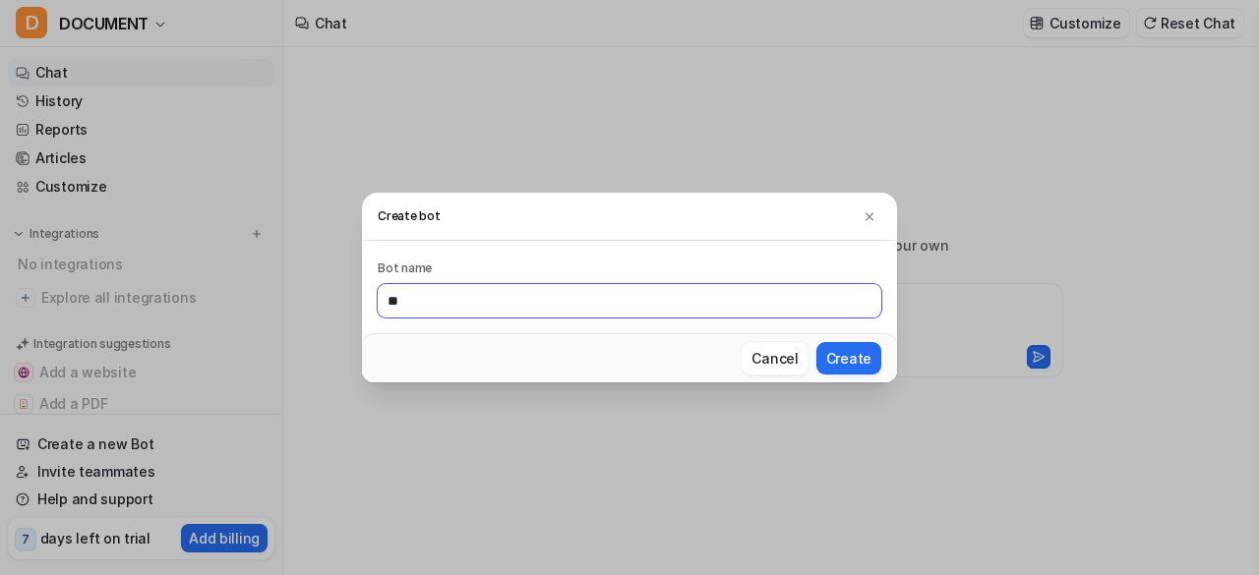
type input "*"
type input "**"
click at [844, 356] on button "Create" at bounding box center [848, 358] width 65 height 32
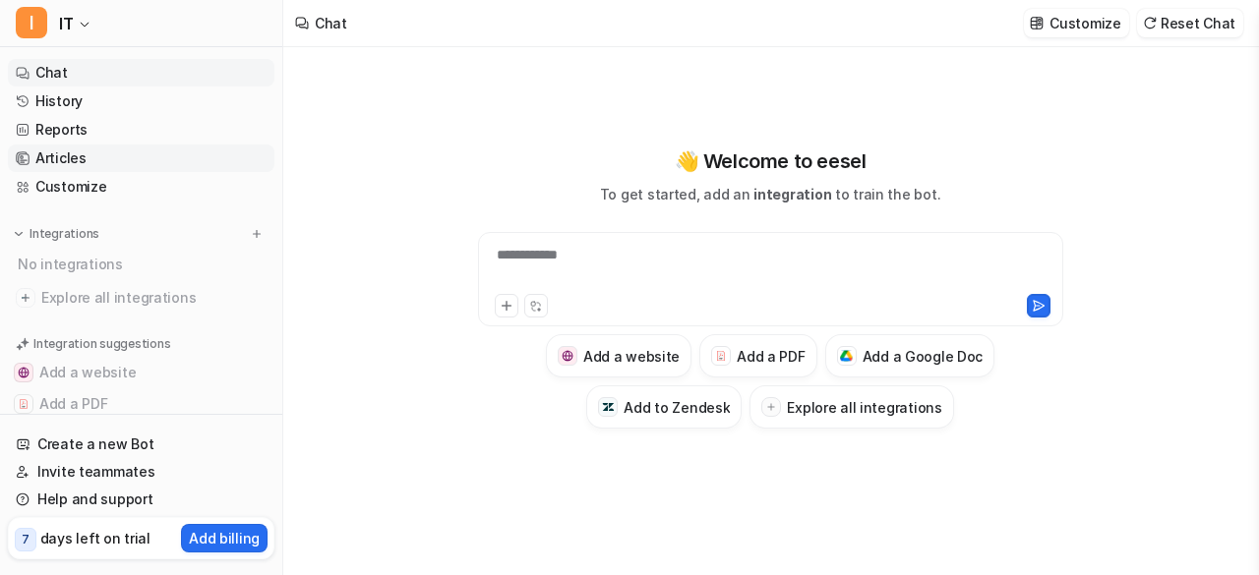
click at [59, 160] on link "Articles" at bounding box center [141, 159] width 266 height 28
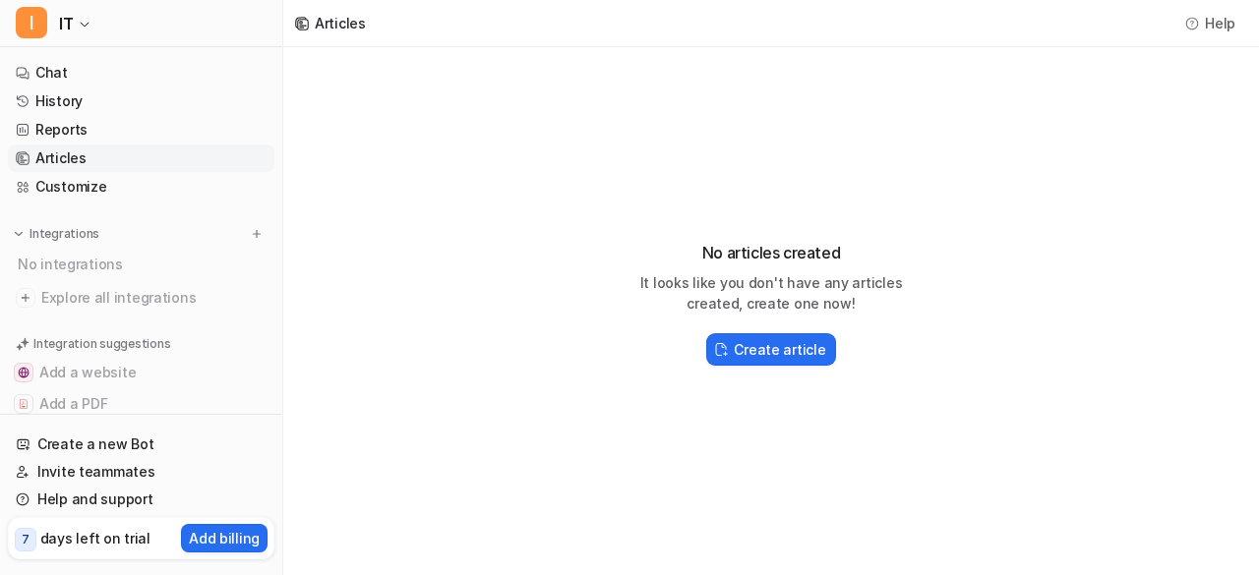
click at [698, 253] on h3 "No articles created" at bounding box center [771, 253] width 315 height 24
click at [706, 251] on h3 "No articles created" at bounding box center [771, 253] width 315 height 24
drag, startPoint x: 704, startPoint y: 251, endPoint x: 841, endPoint y: 253, distance: 136.7
click at [841, 253] on h3 "No articles created" at bounding box center [771, 253] width 315 height 24
click at [303, 21] on icon at bounding box center [302, 24] width 14 height 14
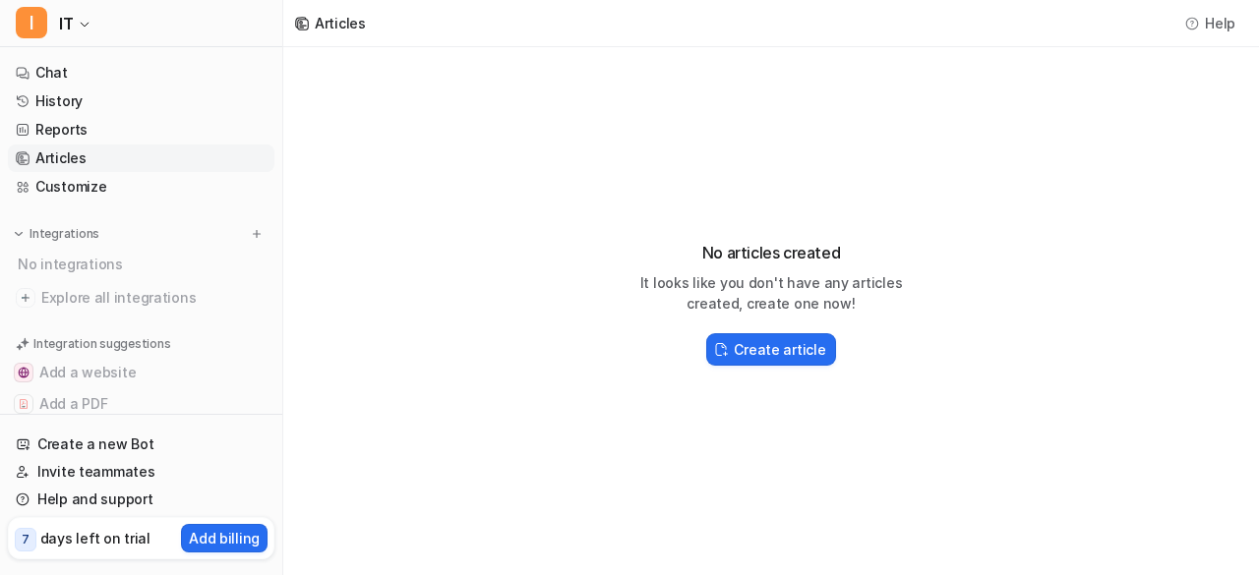
click at [302, 22] on icon at bounding box center [301, 22] width 2 height 2
click at [771, 356] on h2 "Create article" at bounding box center [778, 349] width 91 height 21
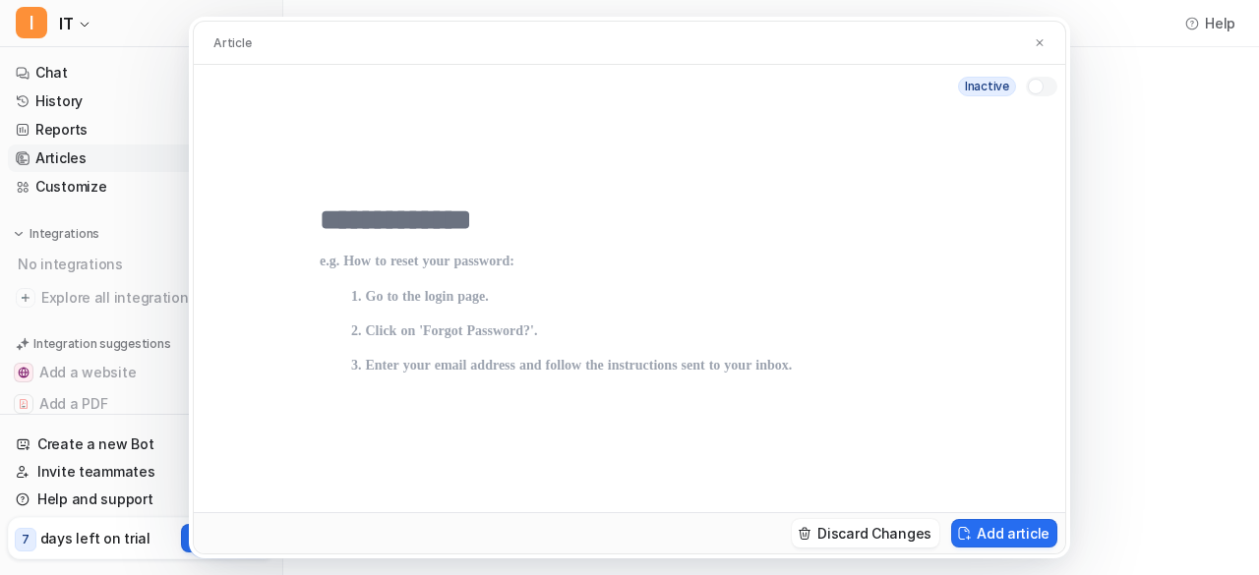
click at [414, 216] on input "text" at bounding box center [629, 220] width 619 height 35
type input "**"
click at [368, 293] on p at bounding box center [629, 435] width 619 height 362
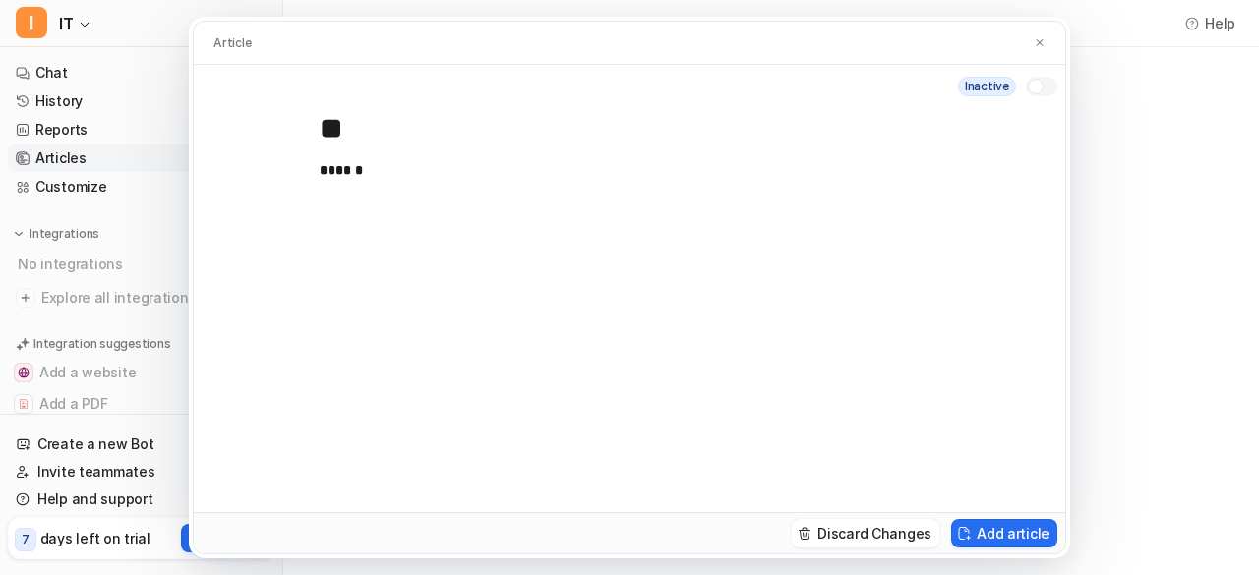
scroll to position [142, 0]
click at [901, 532] on button "Discard Changes" at bounding box center [864, 533] width 147 height 29
click at [1007, 538] on button "Add article" at bounding box center [1004, 533] width 106 height 29
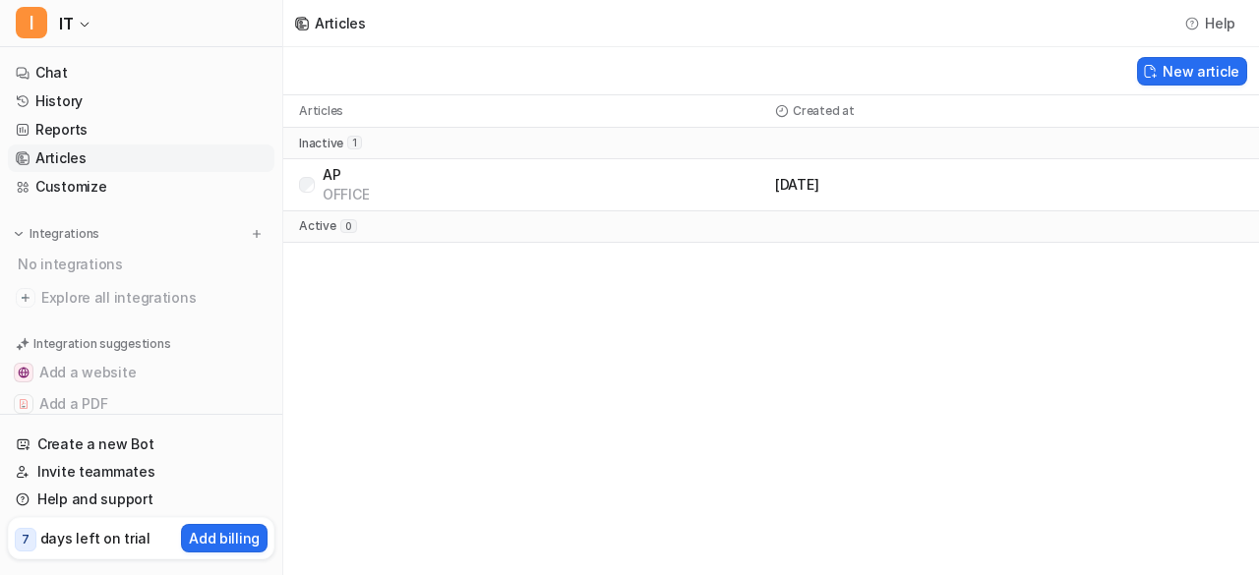
drag, startPoint x: 734, startPoint y: 186, endPoint x: 663, endPoint y: 187, distance: 71.8
click at [663, 187] on div "AP OFFICE" at bounding box center [544, 184] width 444 height 39
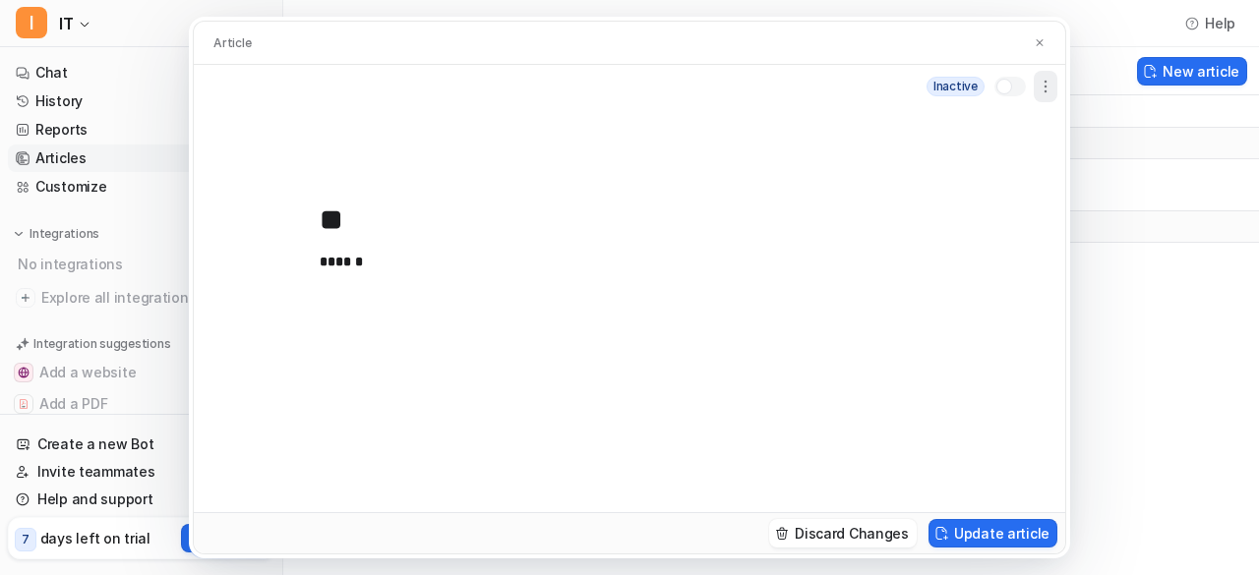
click at [1046, 86] on icon "button" at bounding box center [1045, 87] width 20 height 20
click at [1010, 82] on div at bounding box center [1009, 87] width 31 height 20
click at [1010, 82] on div at bounding box center [1004, 87] width 16 height 16
click at [961, 89] on p "active" at bounding box center [958, 87] width 37 height 18
click at [940, 85] on img at bounding box center [934, 90] width 16 height 17
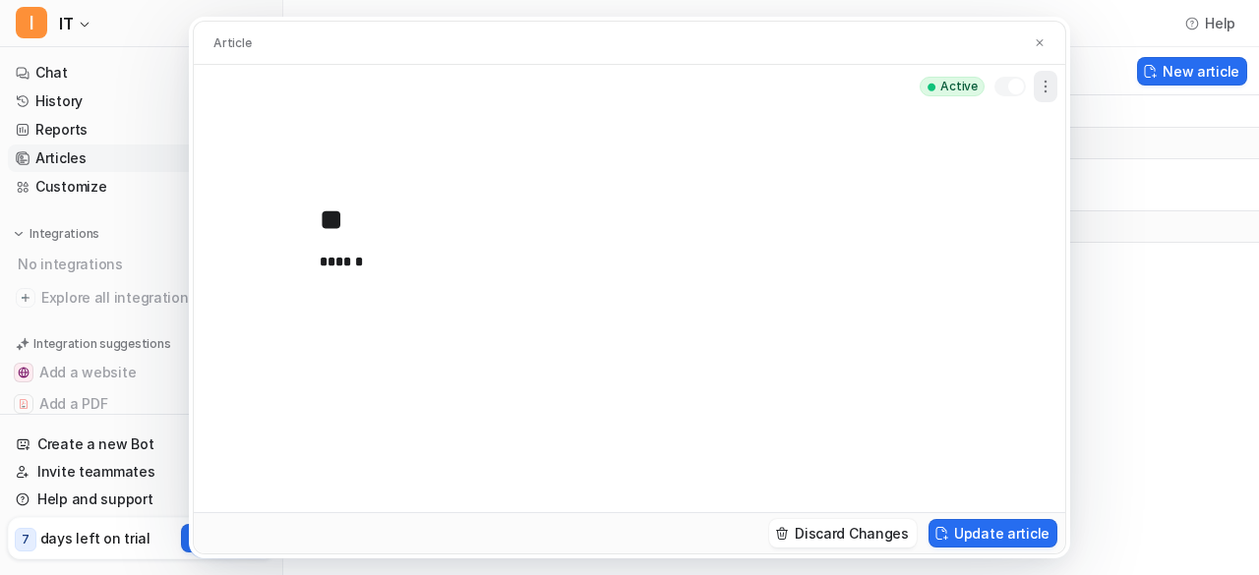
click at [1048, 85] on icon "button" at bounding box center [1045, 87] width 20 height 20
click at [1162, 67] on div "Article active Delete ** ****** Discard Changes Update article" at bounding box center [629, 287] width 1259 height 575
click at [1159, 68] on div "Article active ** ****** Discard Changes Update article" at bounding box center [629, 287] width 1259 height 575
click at [59, 154] on div "Article active ** ****** Discard Changes Update article" at bounding box center [629, 287] width 1259 height 575
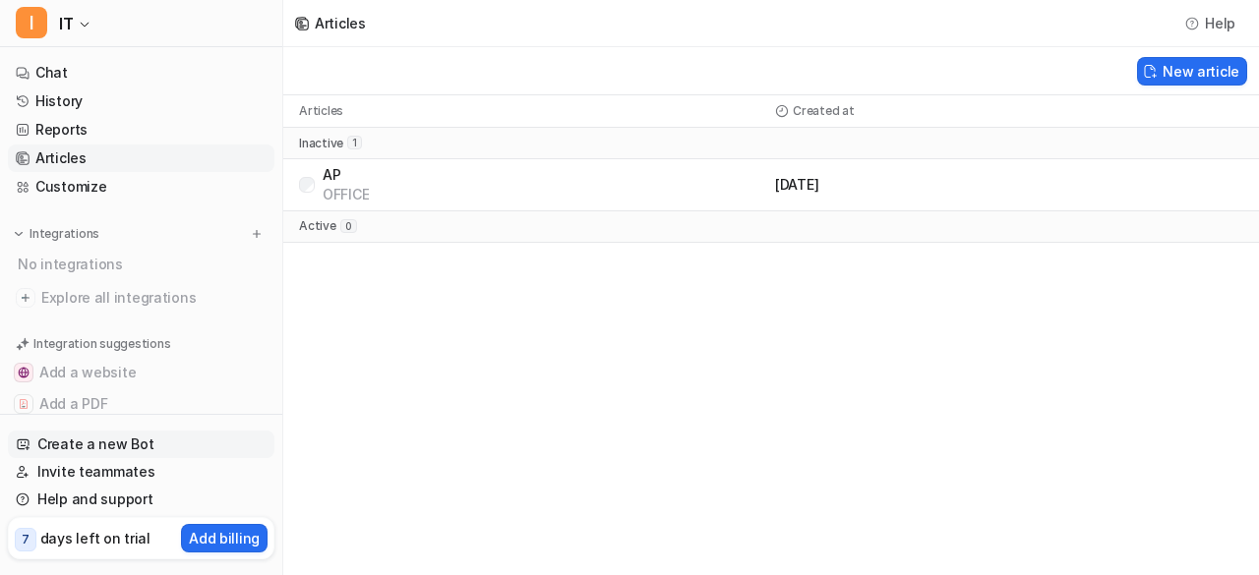
click at [81, 445] on link "Create a new Bot" at bounding box center [141, 445] width 266 height 28
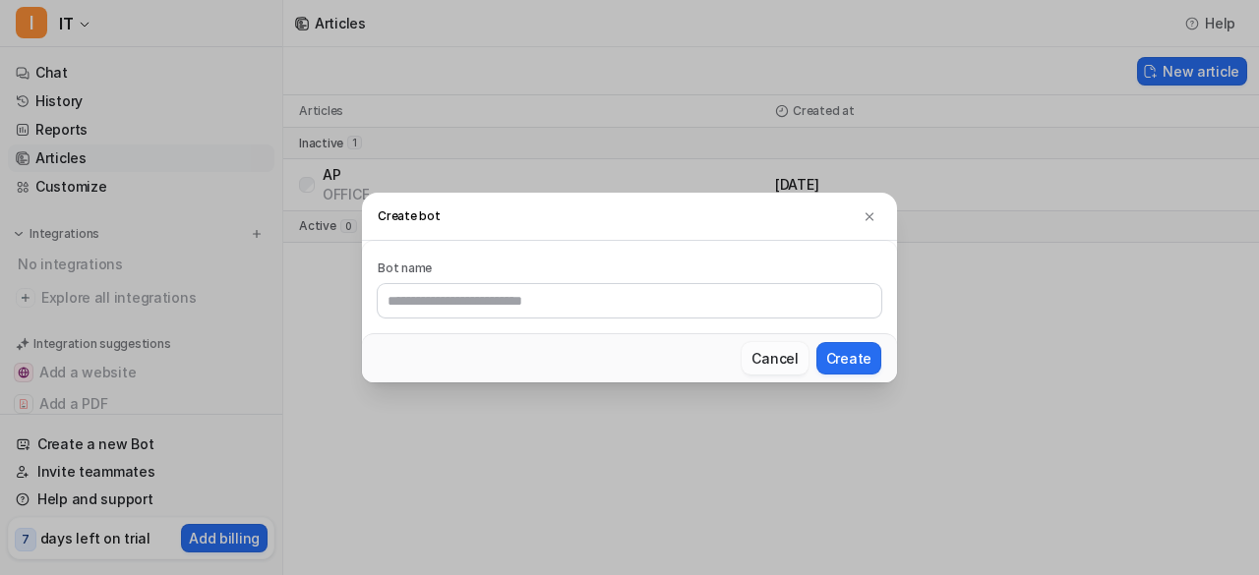
click at [794, 365] on button "Cancel" at bounding box center [774, 358] width 66 height 32
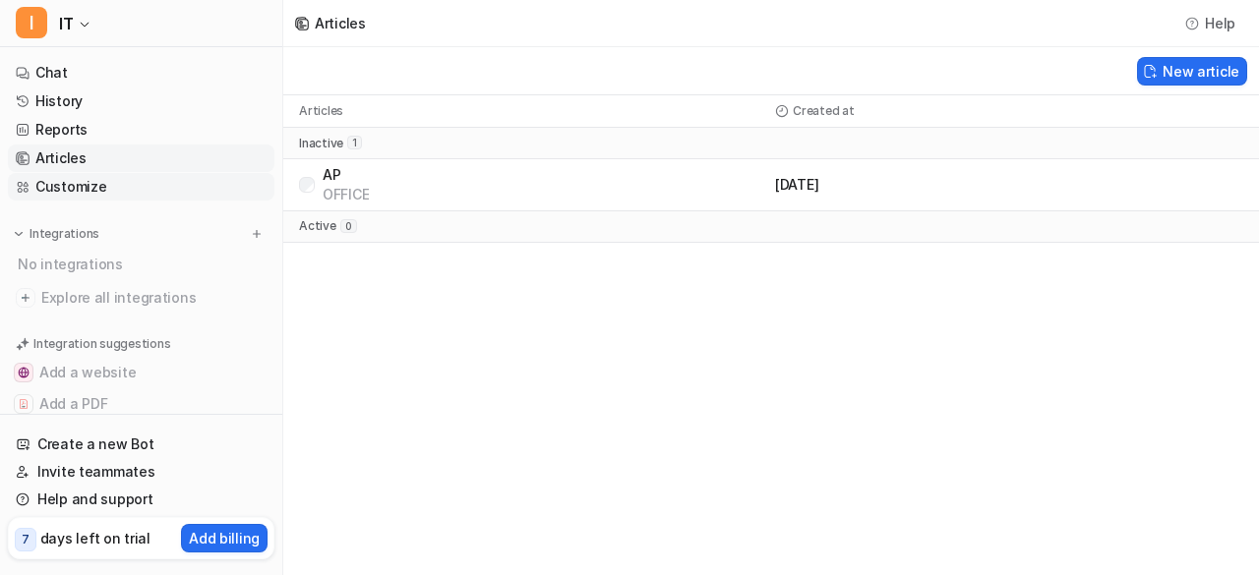
click at [94, 189] on link "Customize" at bounding box center [141, 187] width 266 height 28
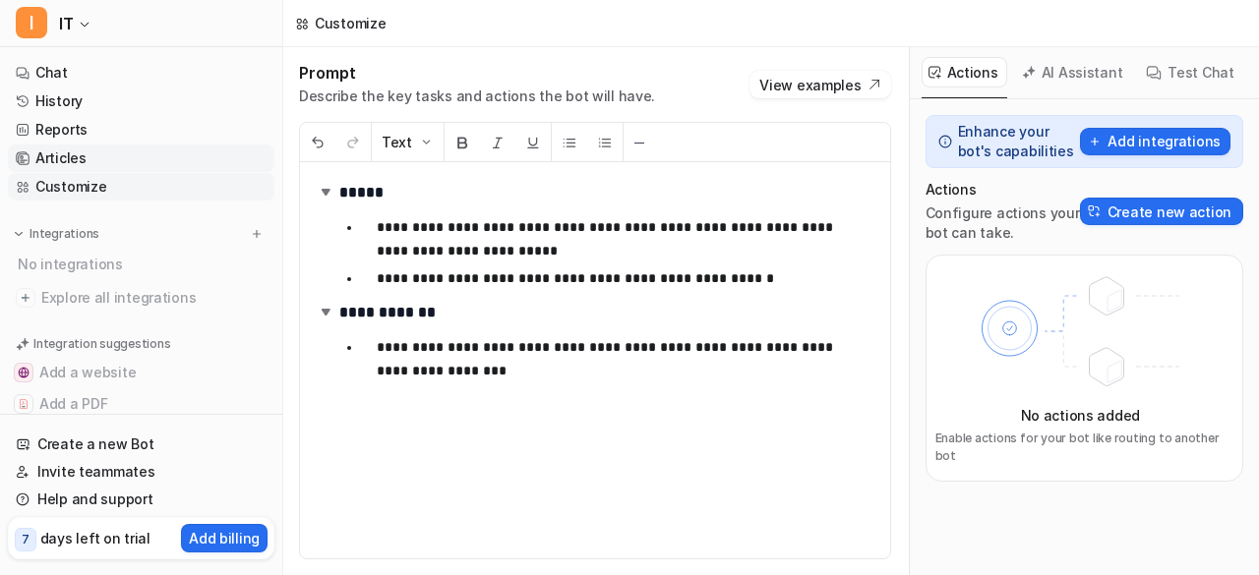
click at [77, 159] on link "Articles" at bounding box center [141, 159] width 266 height 28
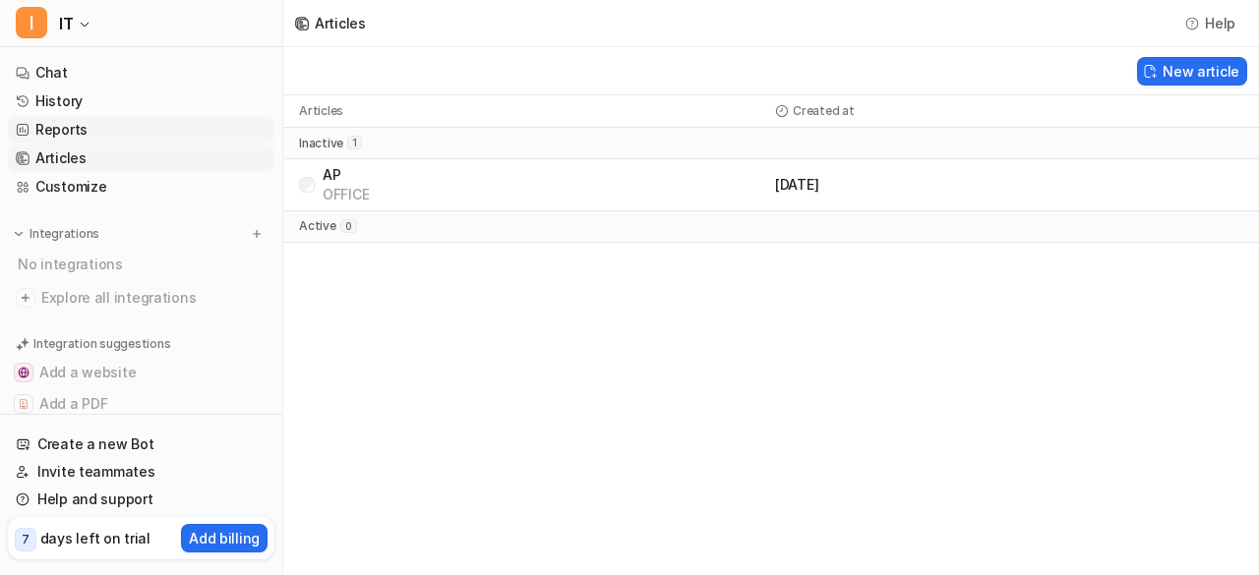
click at [88, 127] on link "Reports" at bounding box center [141, 130] width 266 height 28
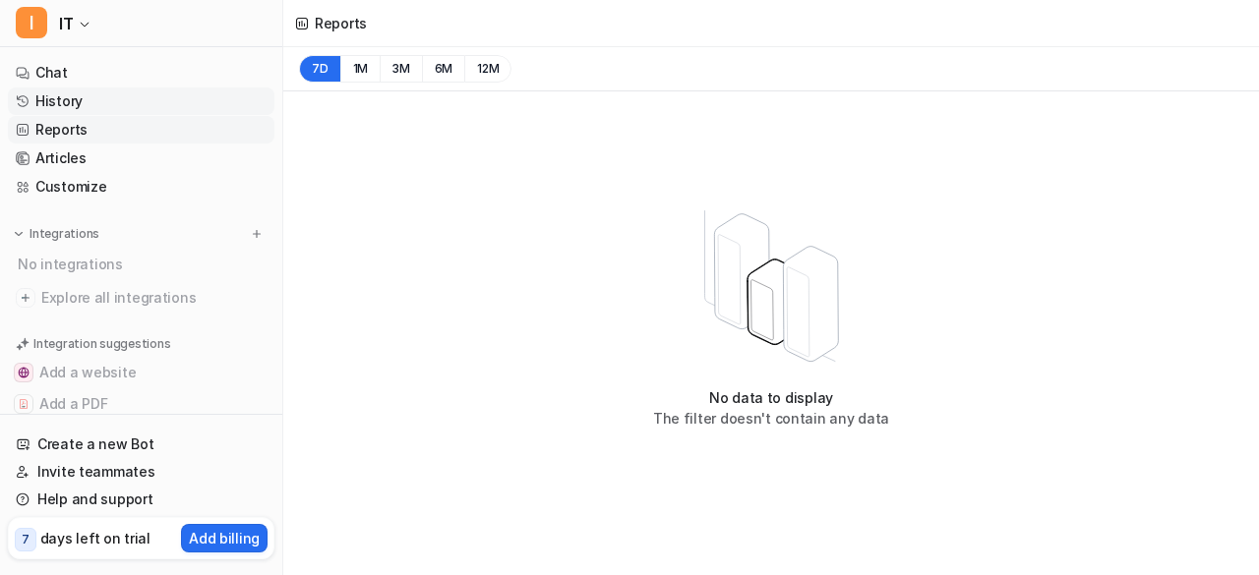
click at [94, 103] on link "History" at bounding box center [141, 102] width 266 height 28
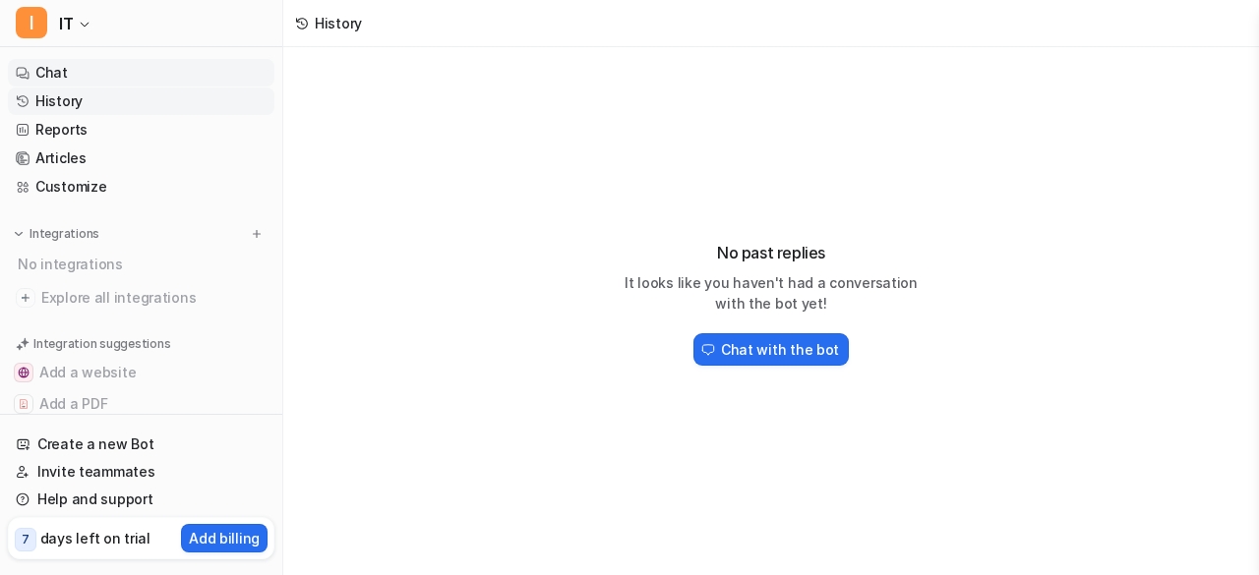
click at [134, 68] on link "Chat" at bounding box center [141, 73] width 266 height 28
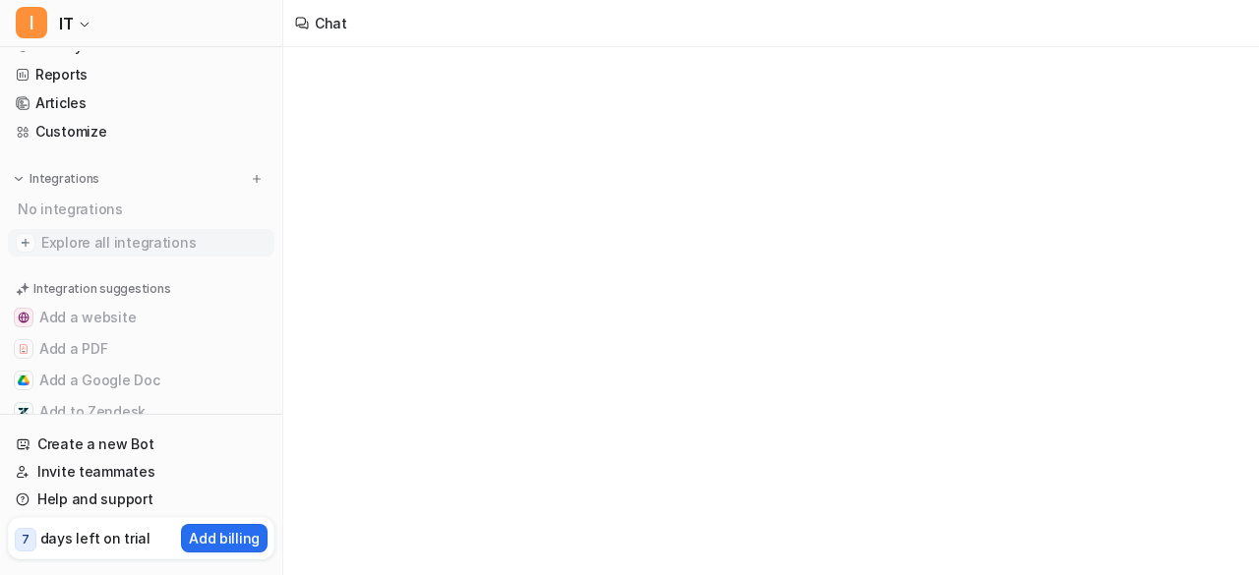
scroll to position [98, 0]
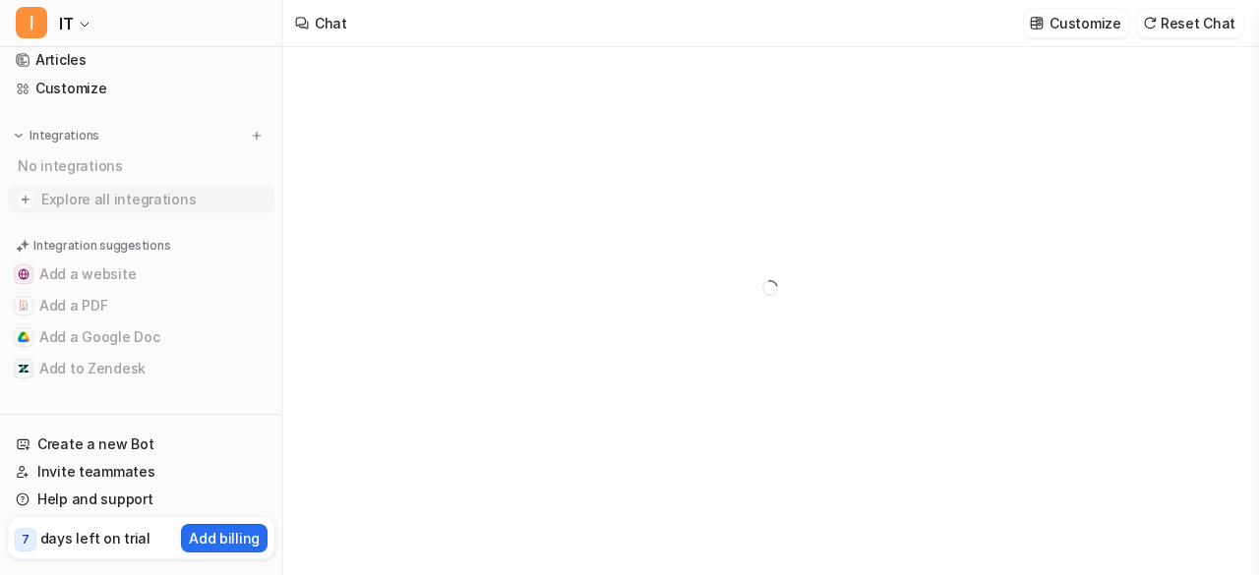
type textarea "**********"
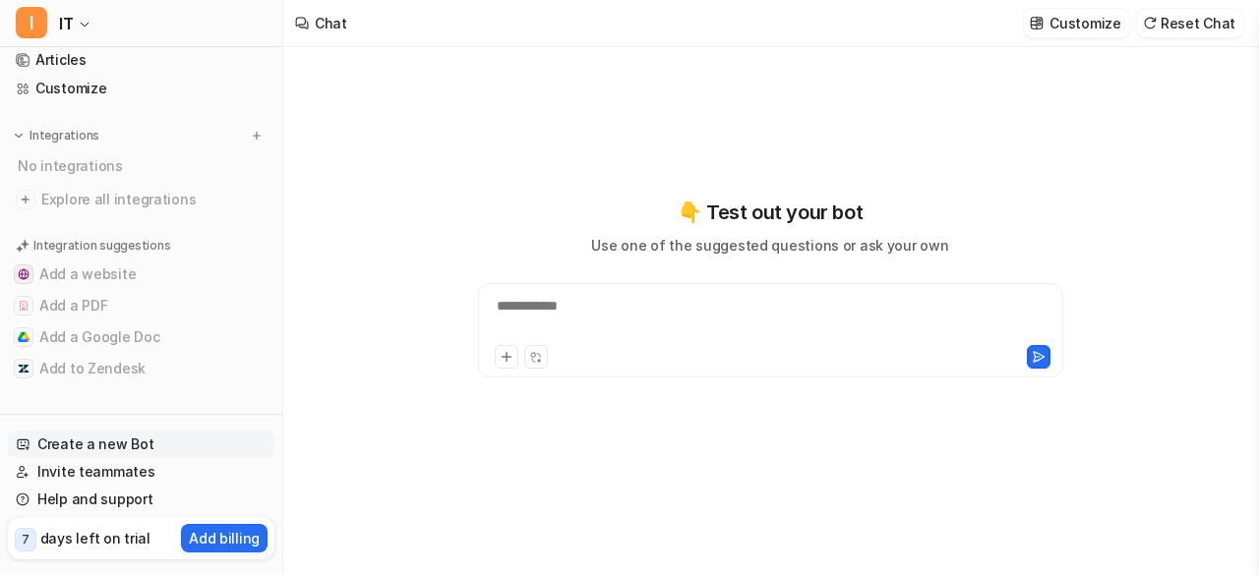
click at [69, 443] on link "Create a new Bot" at bounding box center [141, 445] width 266 height 28
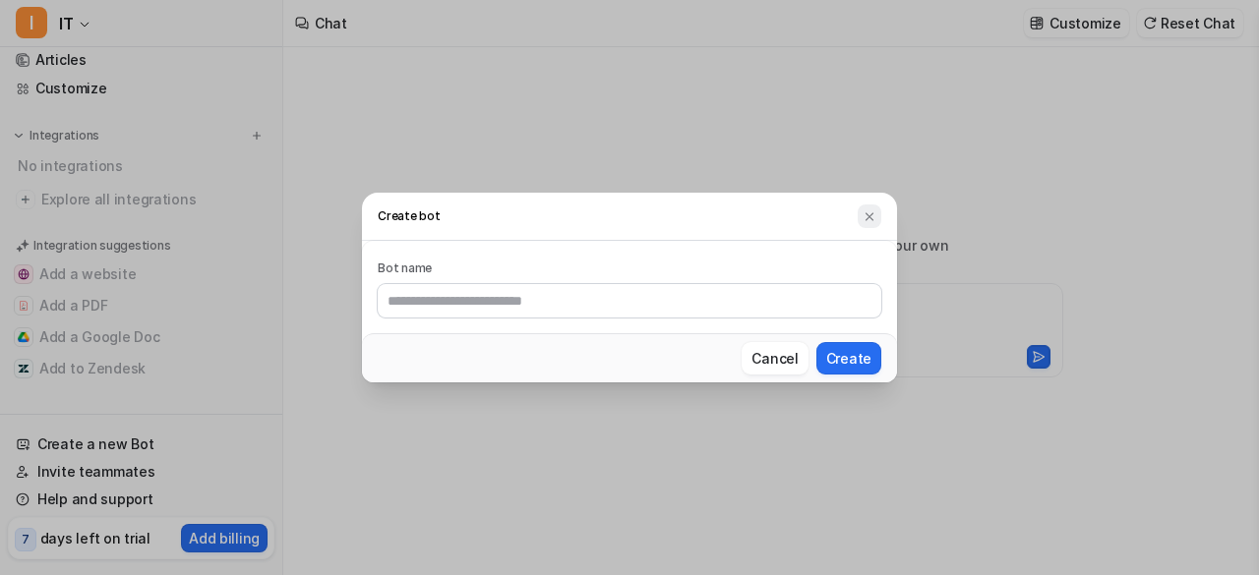
click at [868, 216] on img at bounding box center [869, 216] width 14 height 15
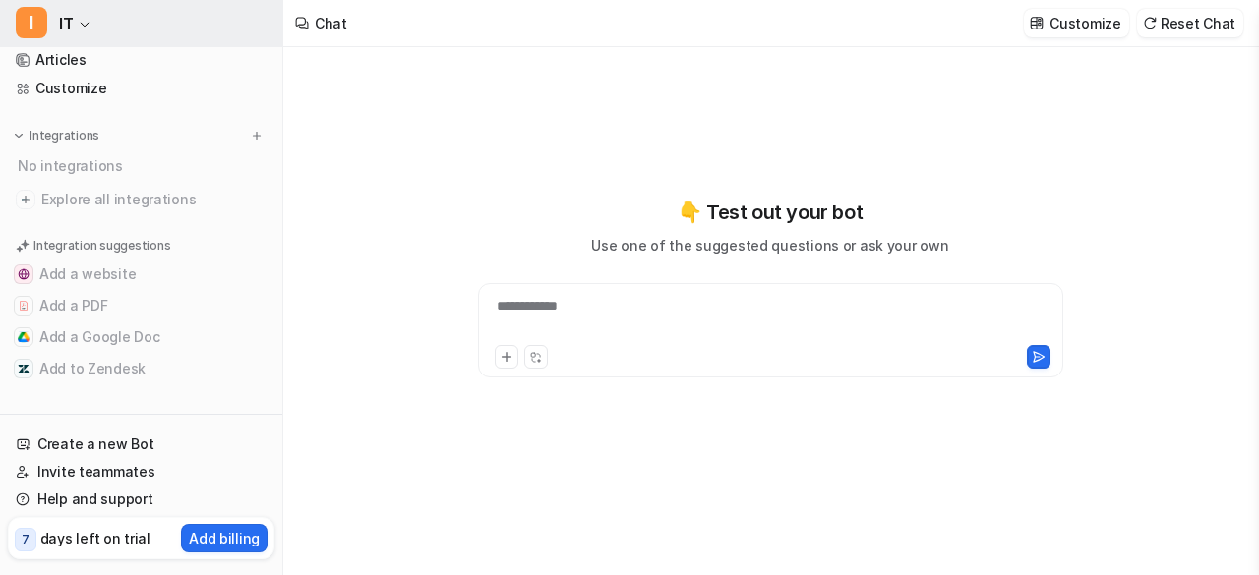
click at [90, 18] on button "I IT" at bounding box center [141, 23] width 282 height 47
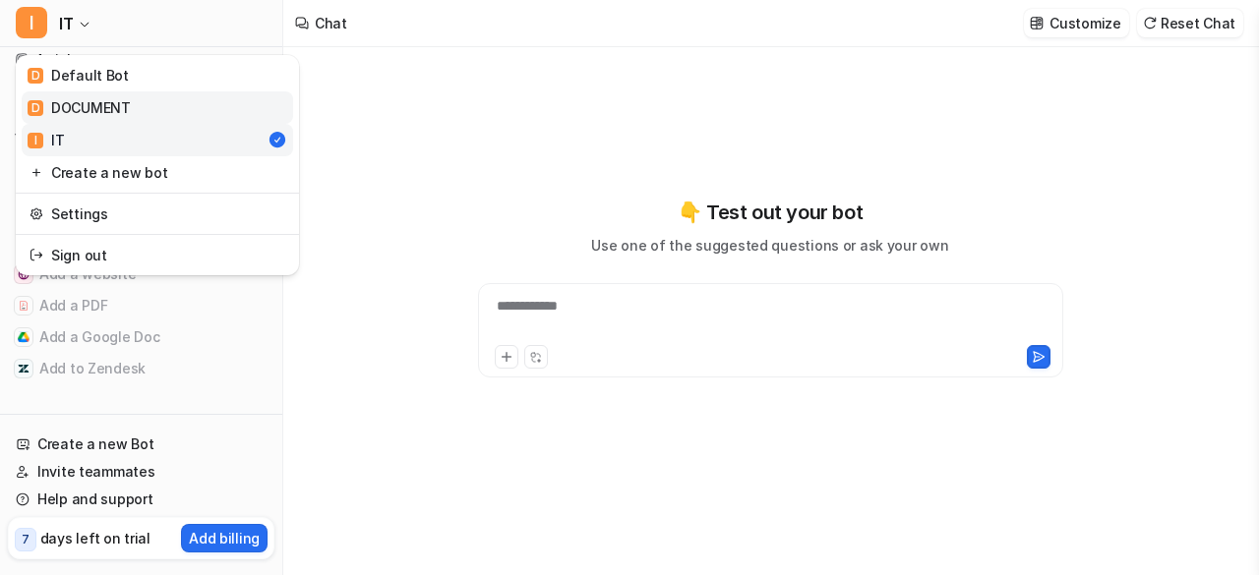
click at [168, 109] on link "D DOCUMENT" at bounding box center [157, 107] width 271 height 32
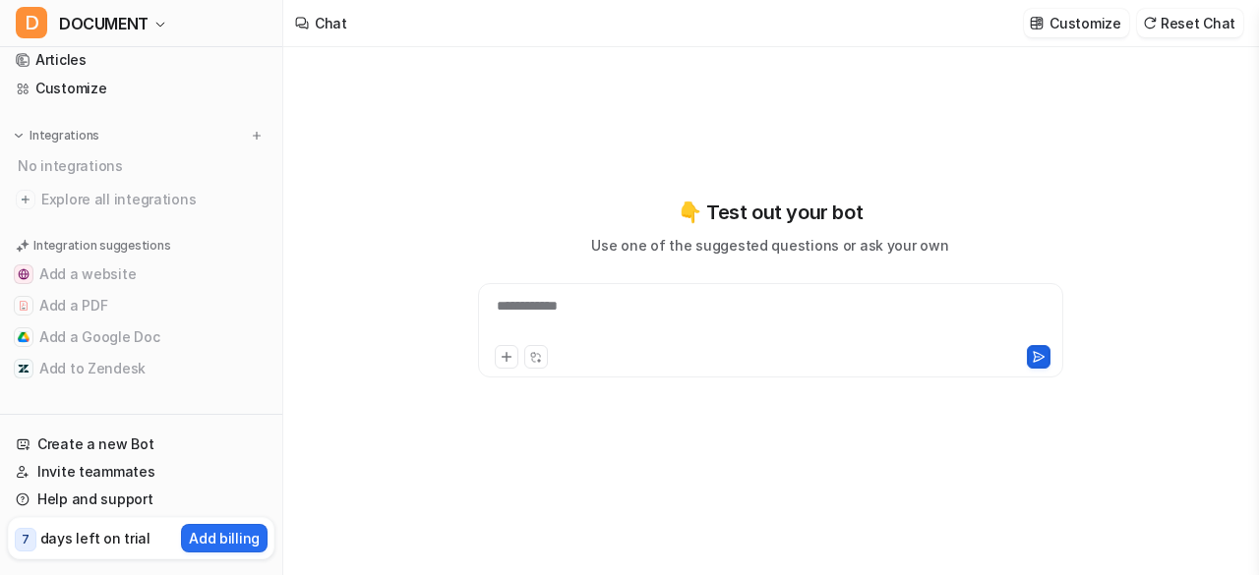
click at [1033, 358] on icon at bounding box center [1037, 357] width 11 height 10
click at [533, 361] on icon at bounding box center [533, 359] width 3 height 3
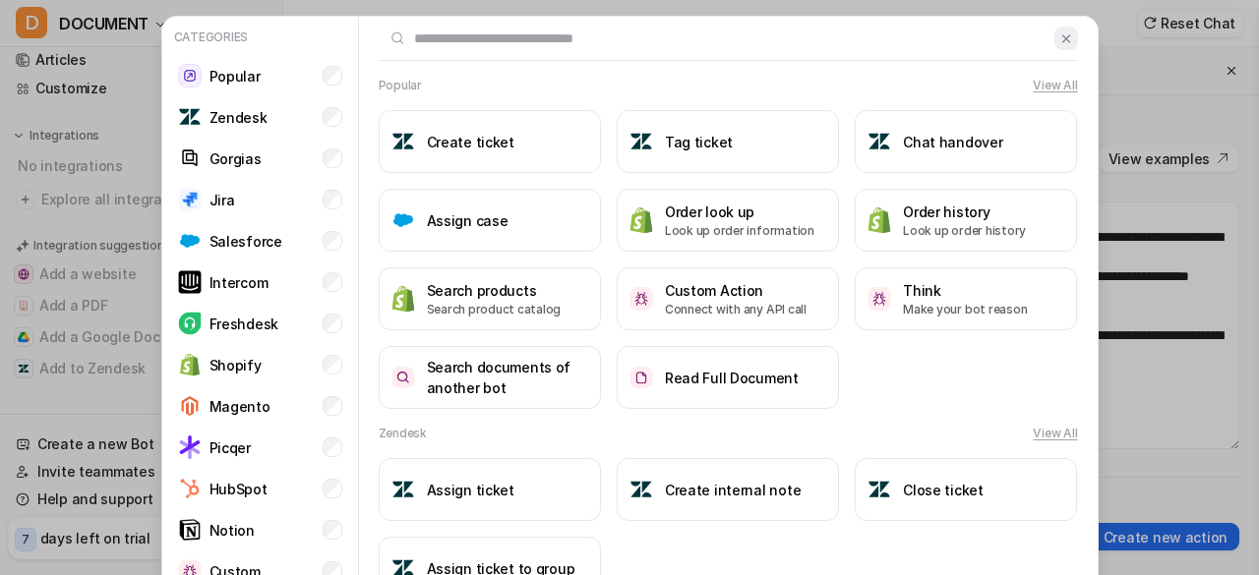
click at [1059, 40] on img at bounding box center [1066, 38] width 14 height 15
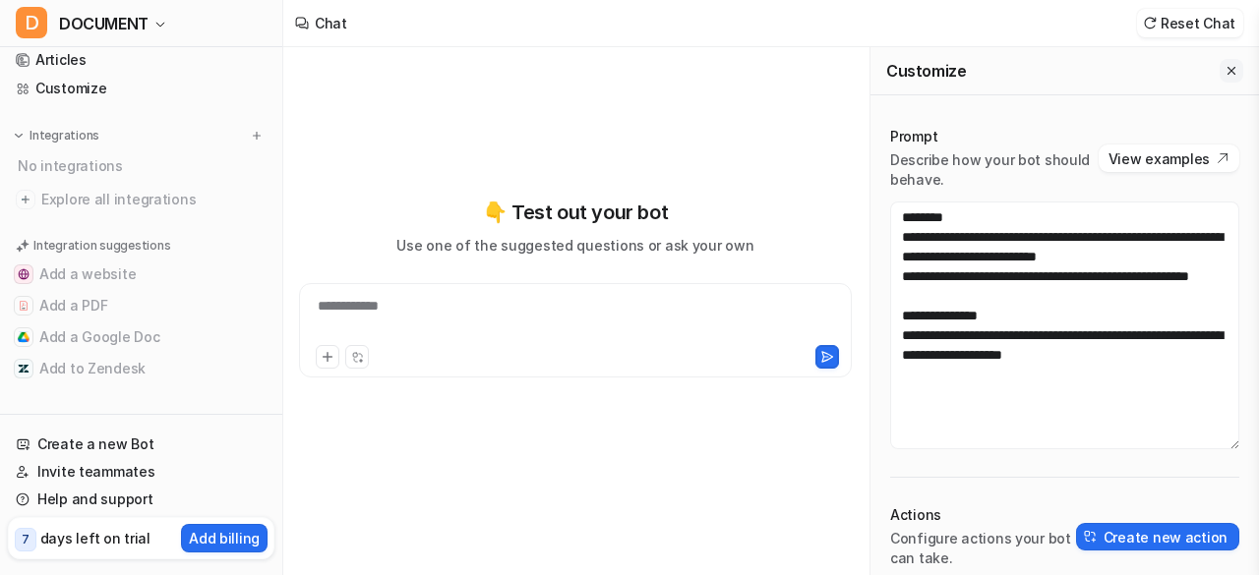
click at [1229, 68] on icon "Close flyout" at bounding box center [1231, 71] width 14 height 14
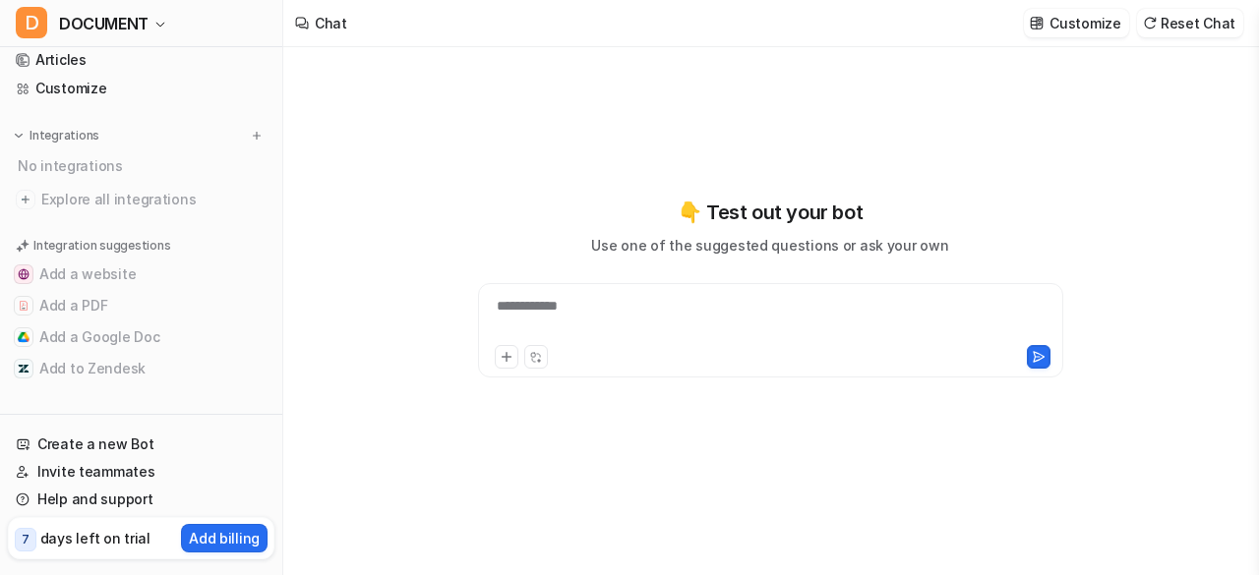
click at [304, 21] on icon at bounding box center [302, 23] width 14 height 62
click at [81, 61] on link "Articles" at bounding box center [141, 60] width 266 height 28
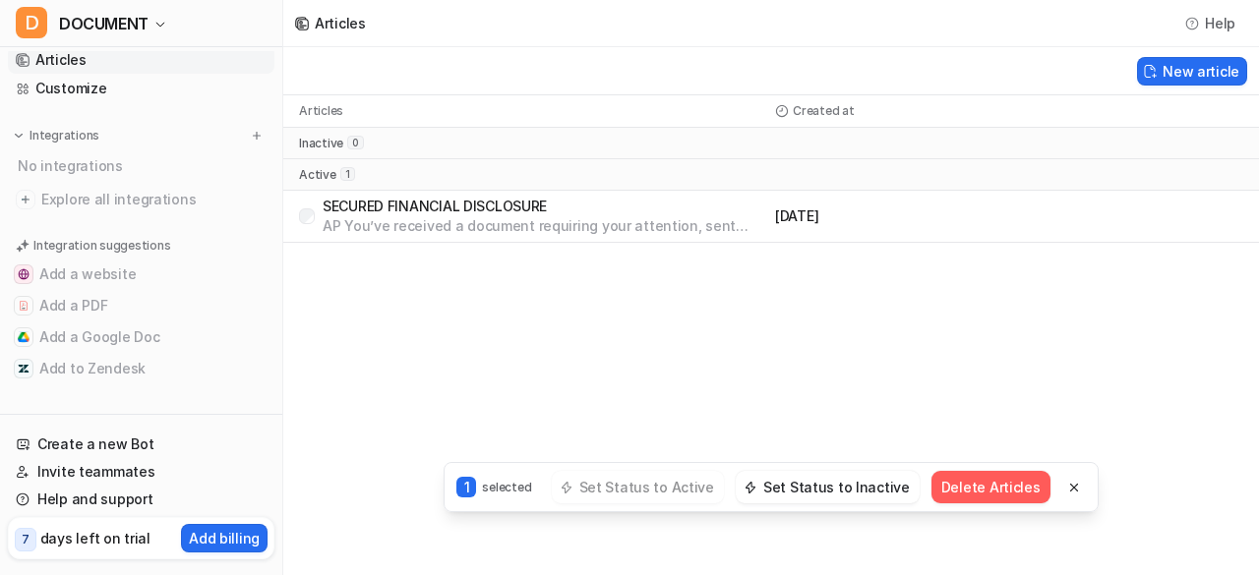
click at [476, 487] on p "1" at bounding box center [466, 487] width 20 height 21
click at [802, 493] on button "Set Status to Inactive" at bounding box center [827, 487] width 184 height 32
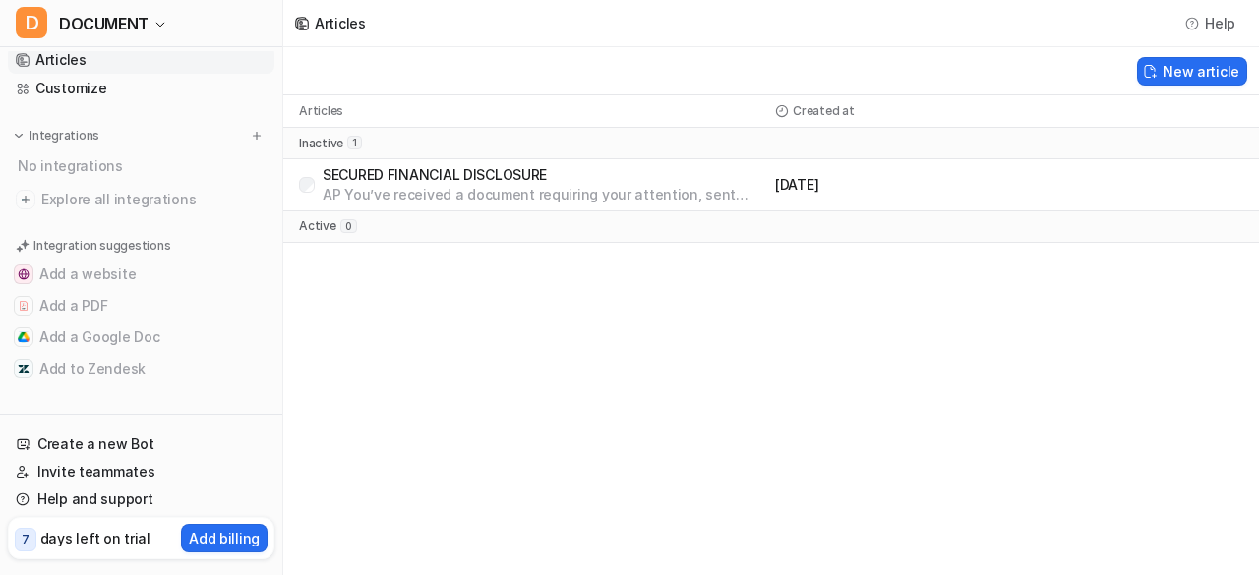
click at [509, 171] on p "SECURED FINANCIAL DISCLOSURE" at bounding box center [544, 175] width 444 height 20
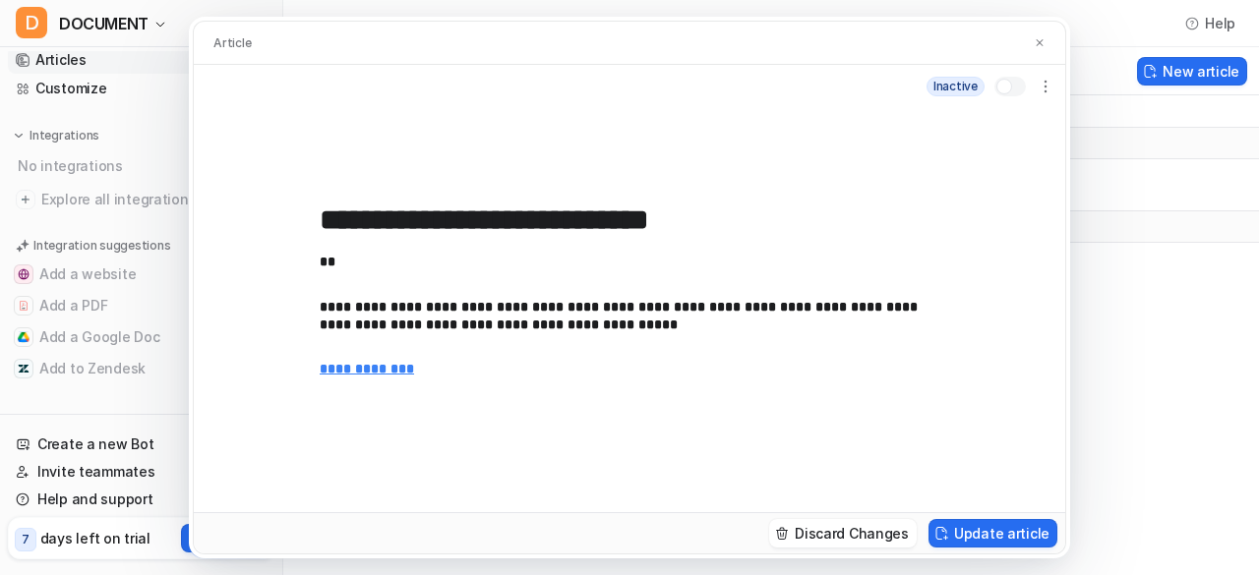
click at [1022, 87] on div at bounding box center [1009, 87] width 31 height 20
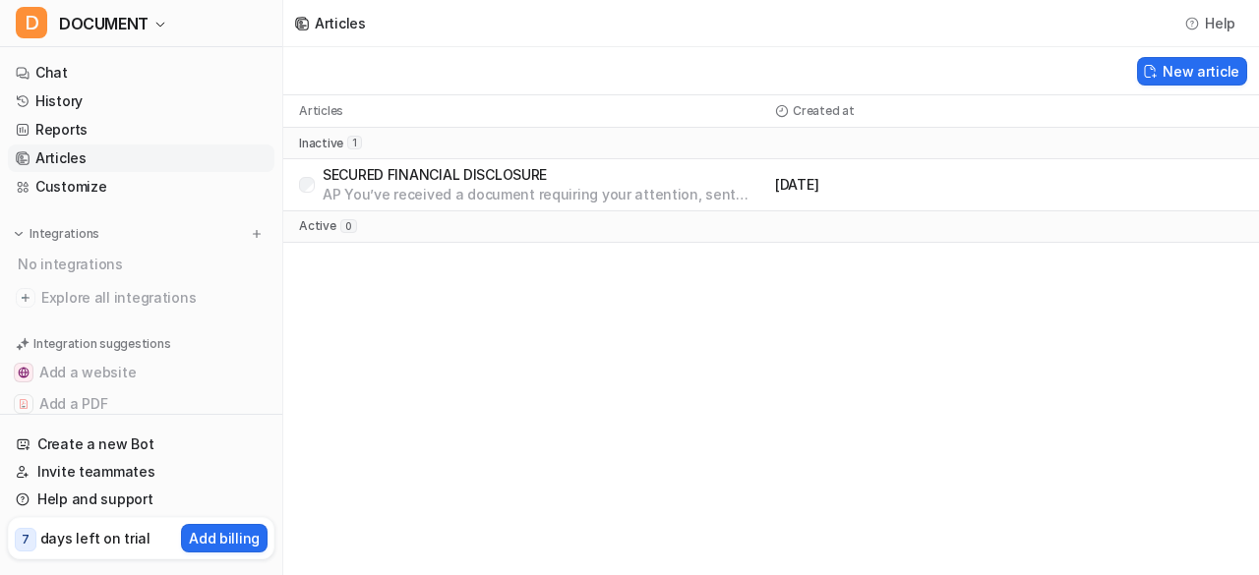
click at [755, 194] on p "AP You’ve received a document requiring your attention, sent through PDF for Bu…" at bounding box center [544, 195] width 444 height 20
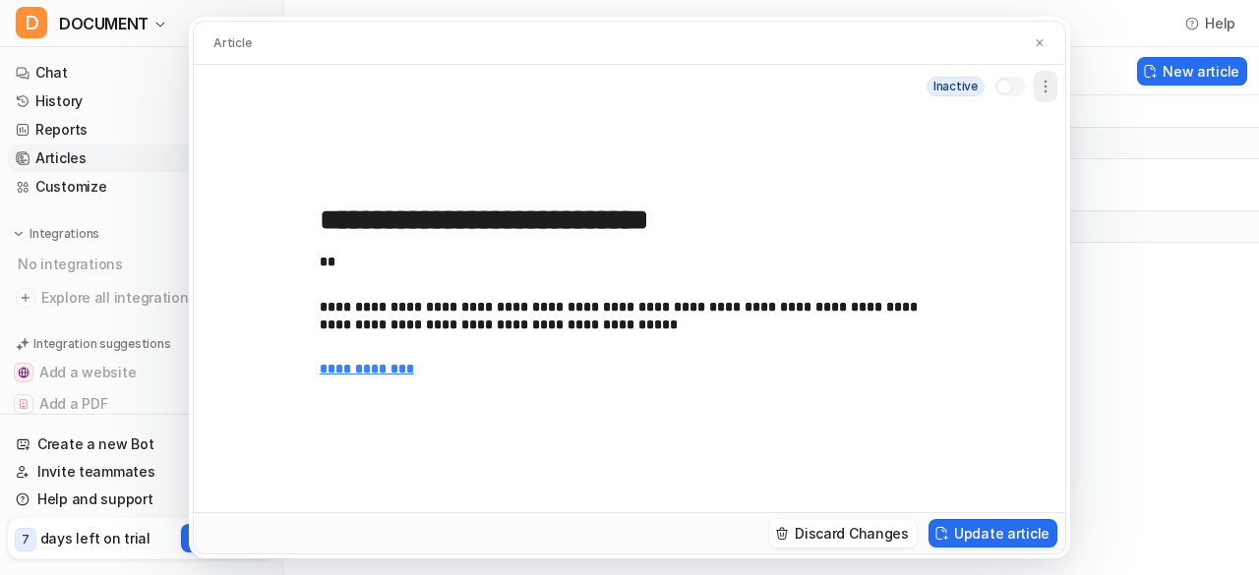
click at [1046, 86] on icon "button" at bounding box center [1045, 87] width 20 height 20
click at [1009, 80] on div at bounding box center [1009, 87] width 31 height 20
click at [1011, 86] on div at bounding box center [1004, 87] width 16 height 16
click at [991, 526] on button "Update article" at bounding box center [992, 533] width 129 height 29
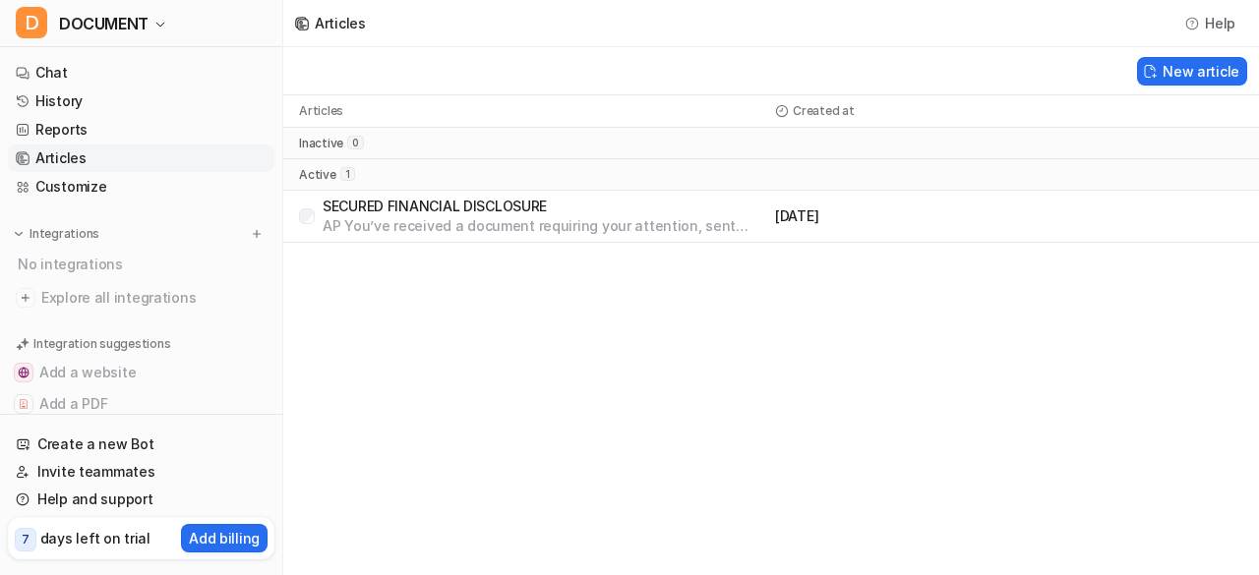
click at [572, 213] on p "SECURED FINANCIAL DISCLOSURE" at bounding box center [544, 207] width 444 height 20
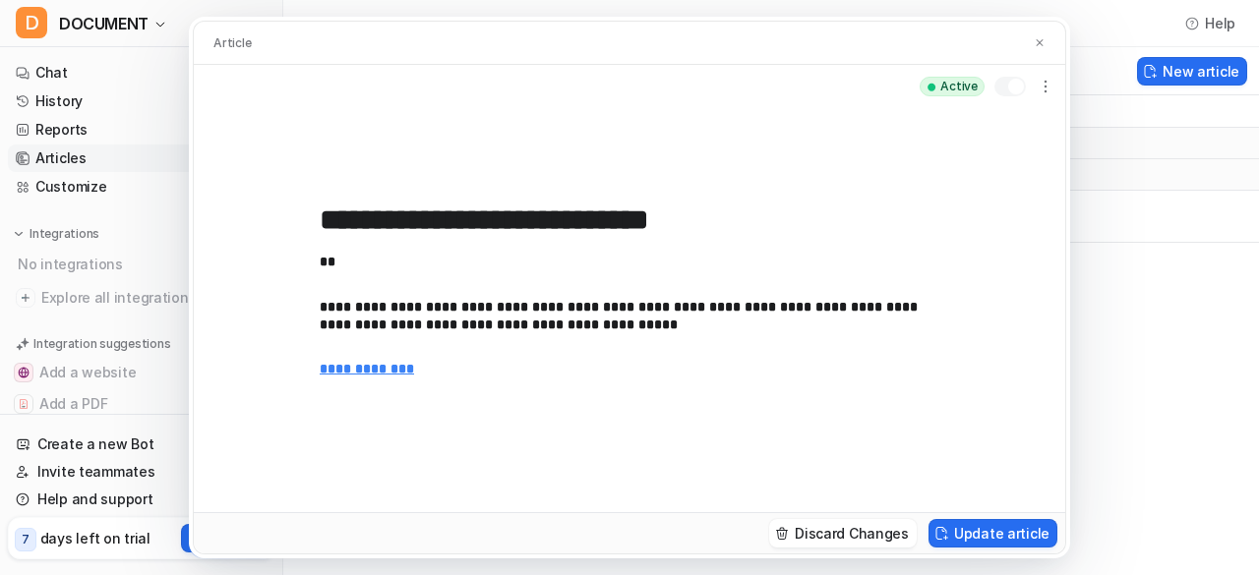
click at [572, 213] on input "**********" at bounding box center [629, 220] width 619 height 35
click at [997, 529] on button "Update article" at bounding box center [992, 533] width 129 height 29
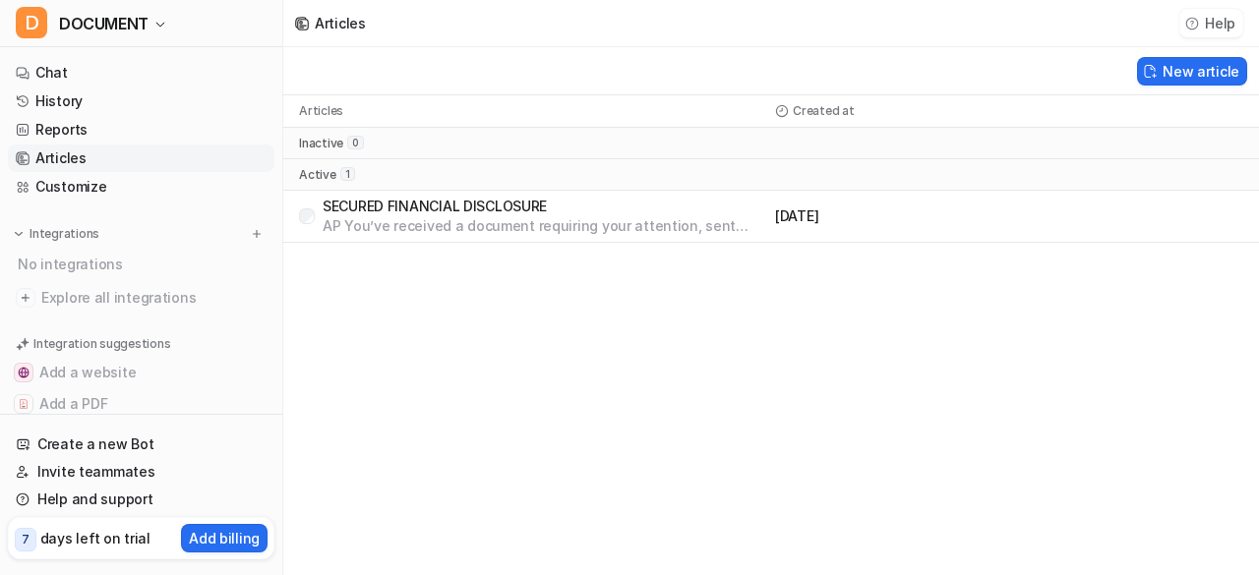
click at [1220, 23] on button "Help" at bounding box center [1211, 23] width 64 height 29
click at [667, 365] on div "Articles Help New article Articles Created at inactive 0 active 1 SECURED FINAN…" at bounding box center [629, 287] width 1259 height 575
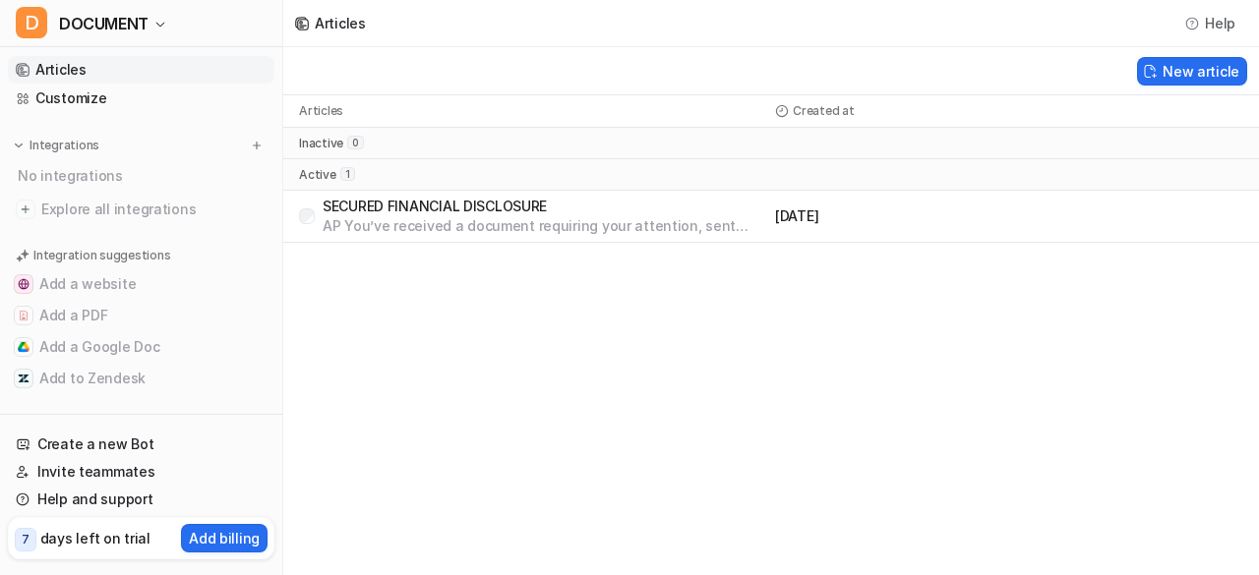
scroll to position [98, 0]
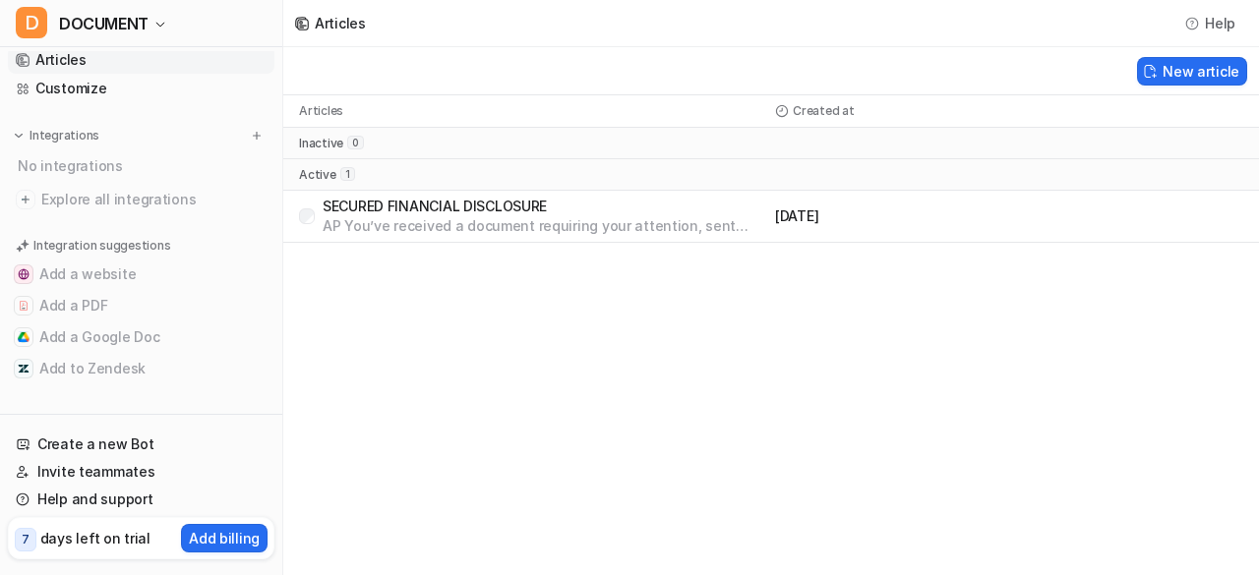
click at [326, 22] on div "Articles" at bounding box center [340, 23] width 51 height 21
click at [301, 27] on icon at bounding box center [302, 24] width 14 height 14
click at [119, 21] on span "DOCUMENT" at bounding box center [103, 24] width 89 height 28
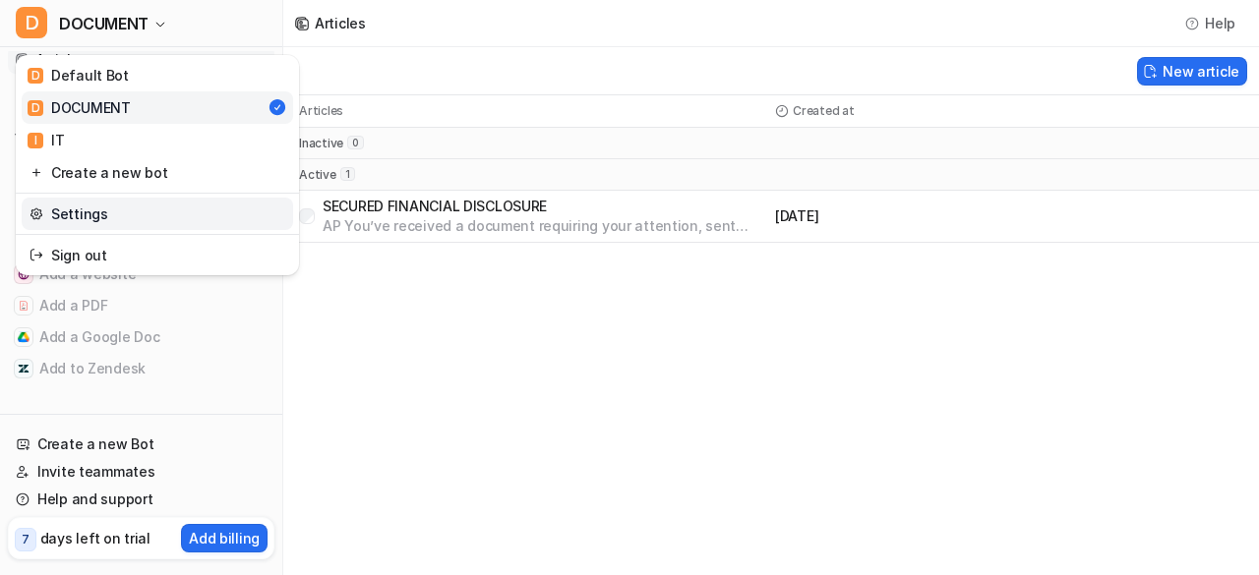
click at [118, 209] on link "Settings" at bounding box center [157, 214] width 271 height 32
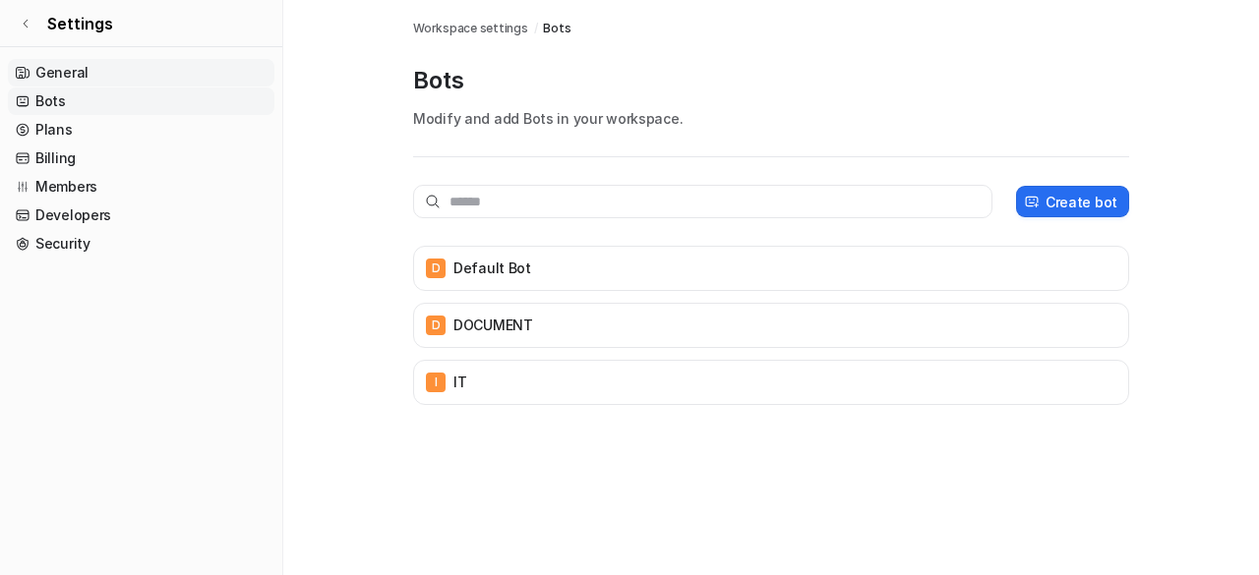
click at [73, 69] on link "General" at bounding box center [141, 73] width 266 height 28
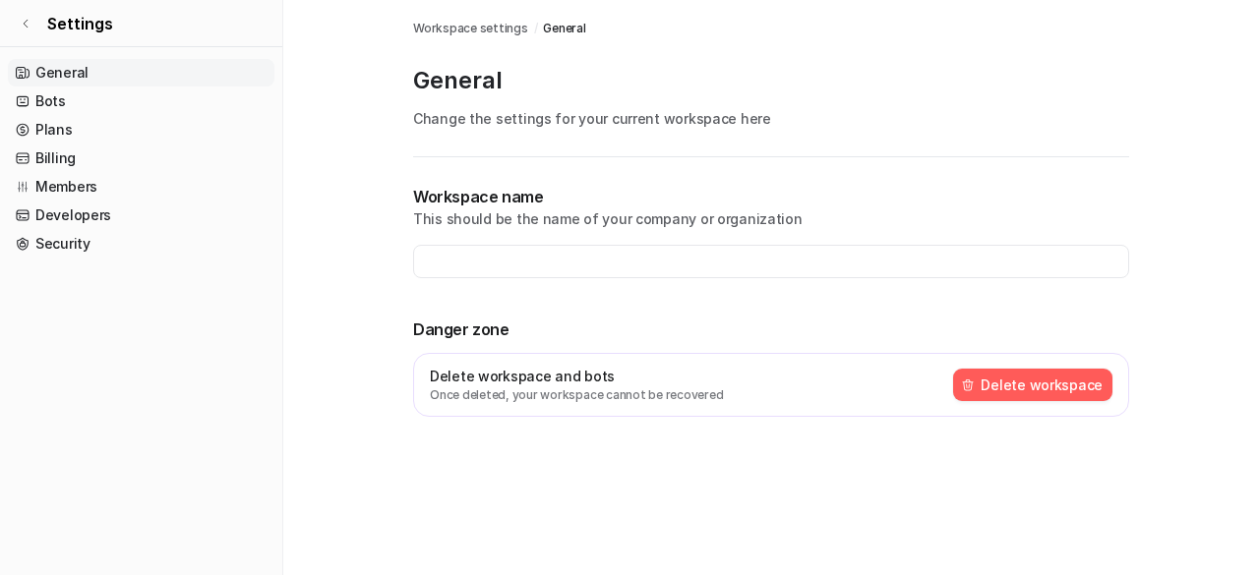
type input "**********"
click at [67, 100] on link "Bots" at bounding box center [141, 102] width 266 height 28
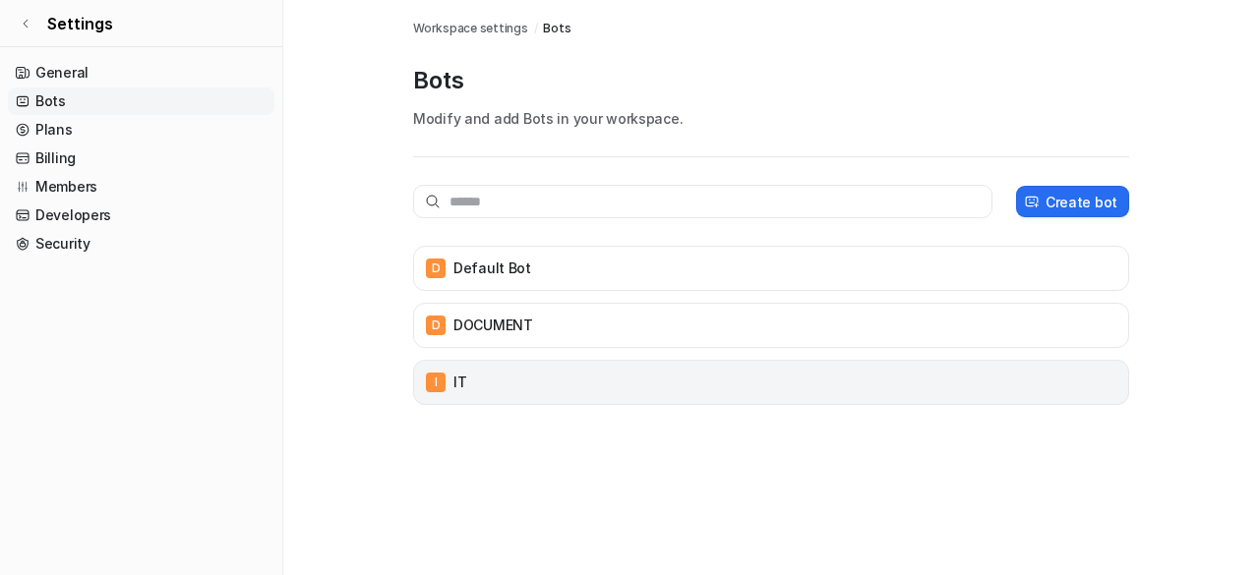
click at [538, 384] on div "I IT" at bounding box center [771, 383] width 698 height 28
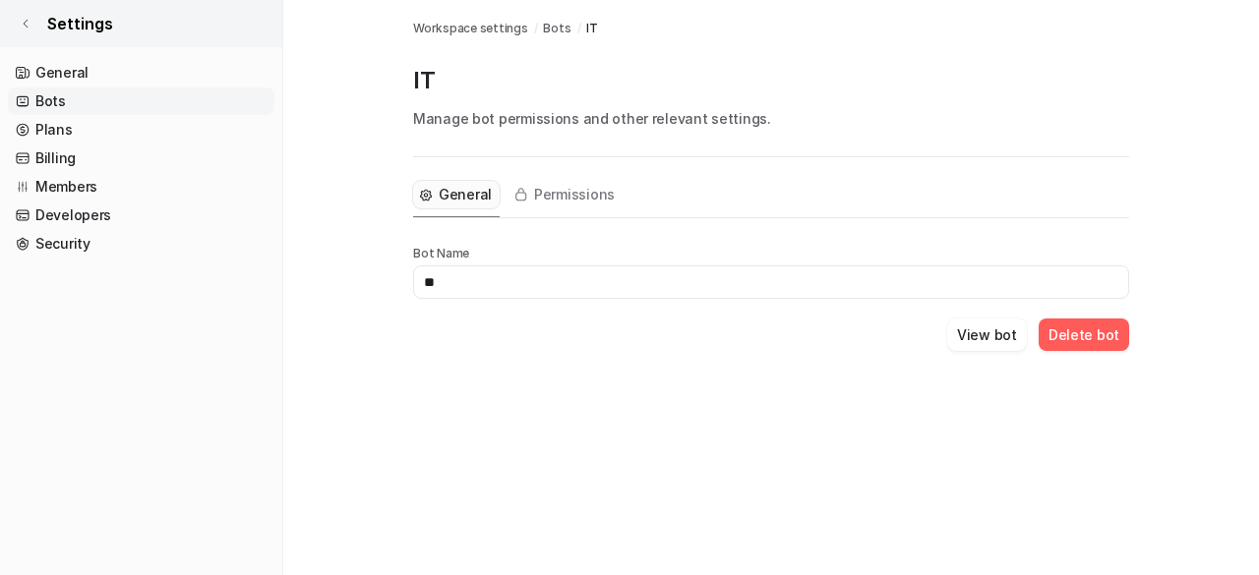
click at [25, 16] on link "Settings" at bounding box center [141, 23] width 282 height 47
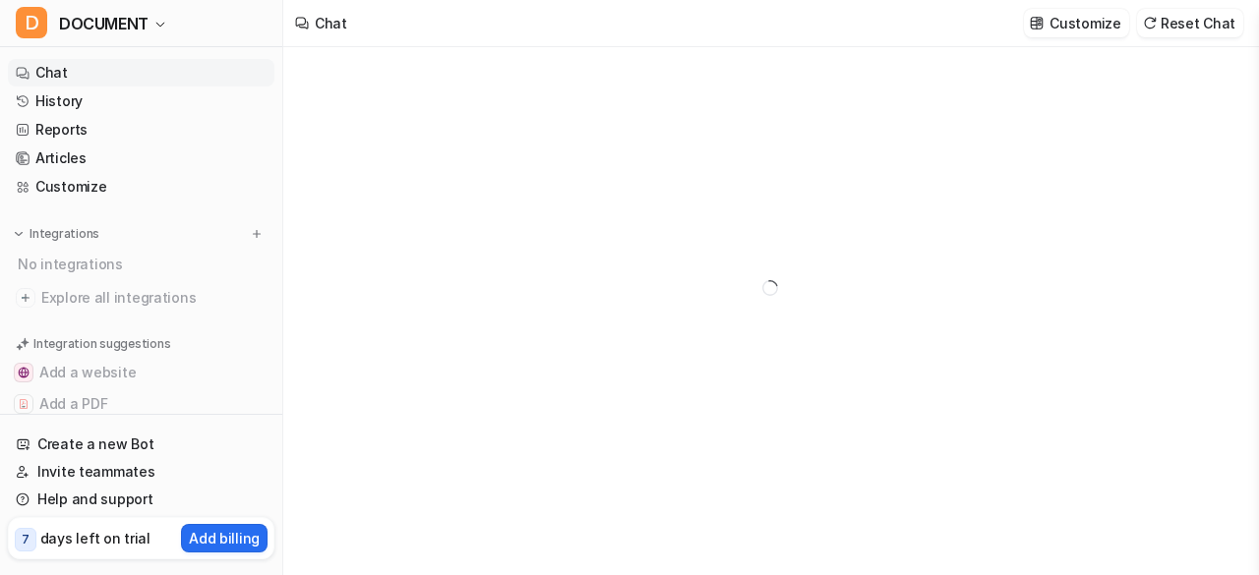
type textarea "**********"
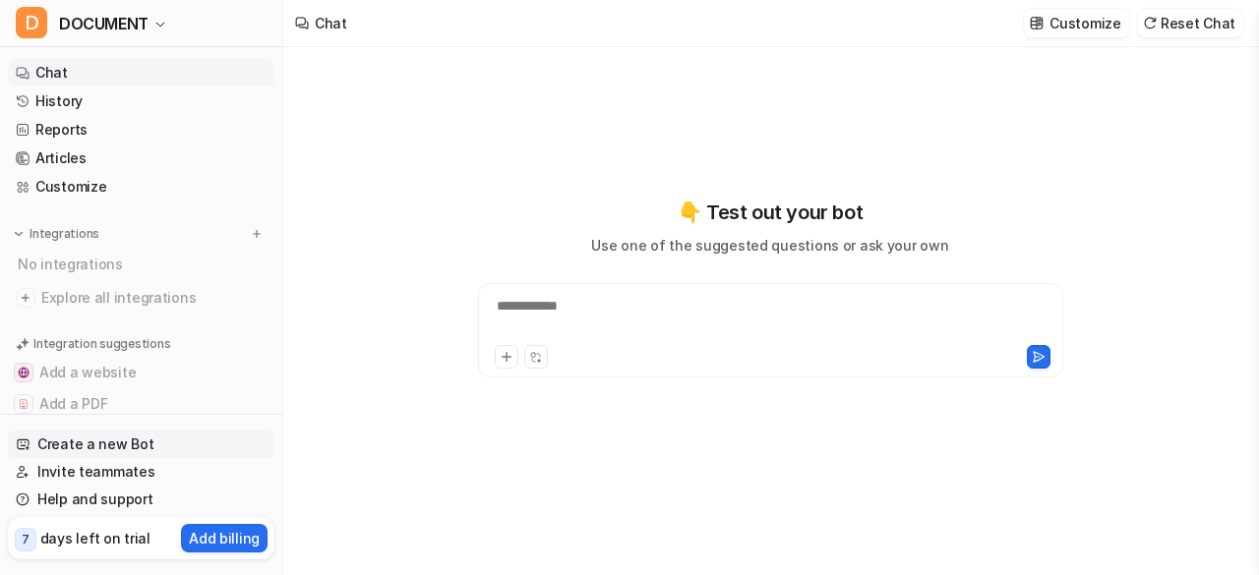
click at [53, 441] on link "Create a new Bot" at bounding box center [141, 445] width 266 height 28
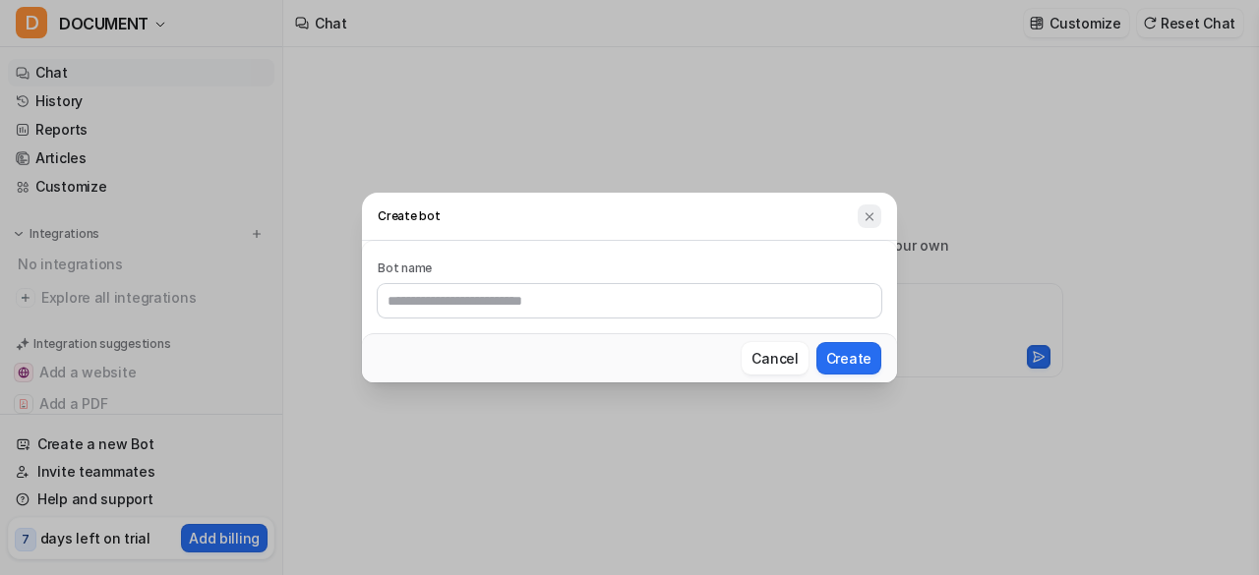
click at [877, 209] on button at bounding box center [869, 217] width 24 height 24
